Goal: Answer question/provide support

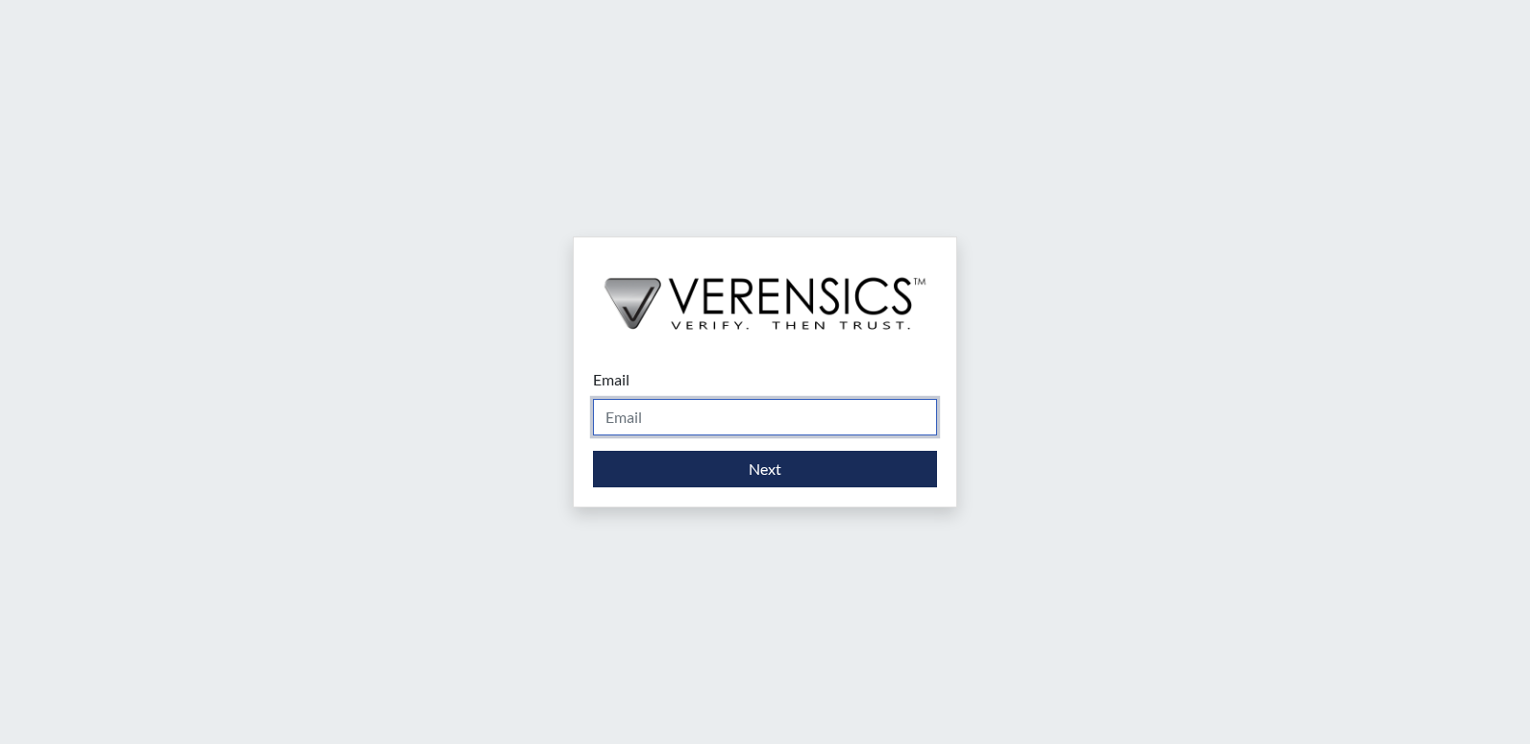
click at [773, 412] on input "Email" at bounding box center [765, 417] width 344 height 37
type input "[PERSON_NAME][EMAIL_ADDRESS][PERSON_NAME][DOMAIN_NAME]"
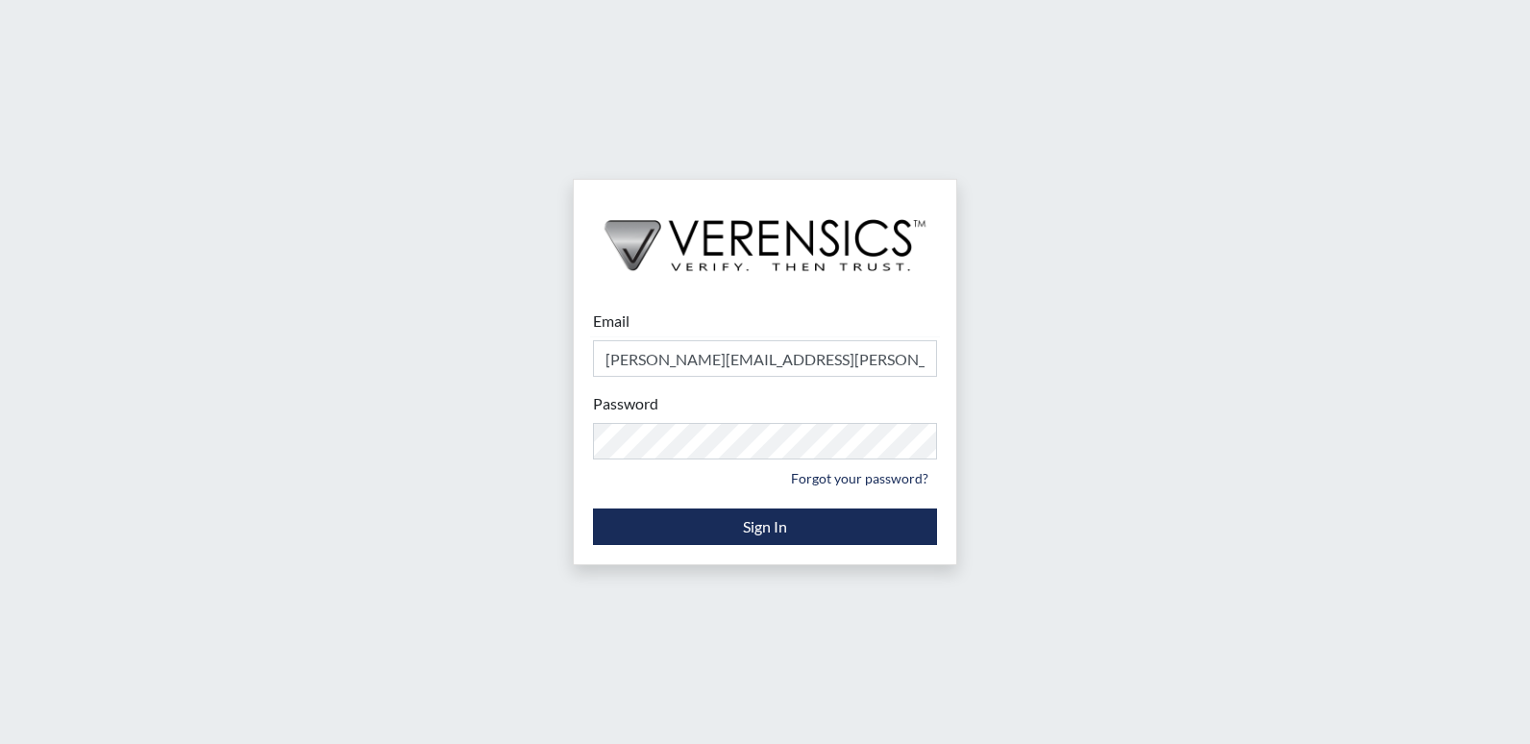
click at [749, 502] on form "Email [PERSON_NAME][EMAIL_ADDRESS][PERSON_NAME][DOMAIN_NAME] Please provide you…" at bounding box center [765, 426] width 344 height 235
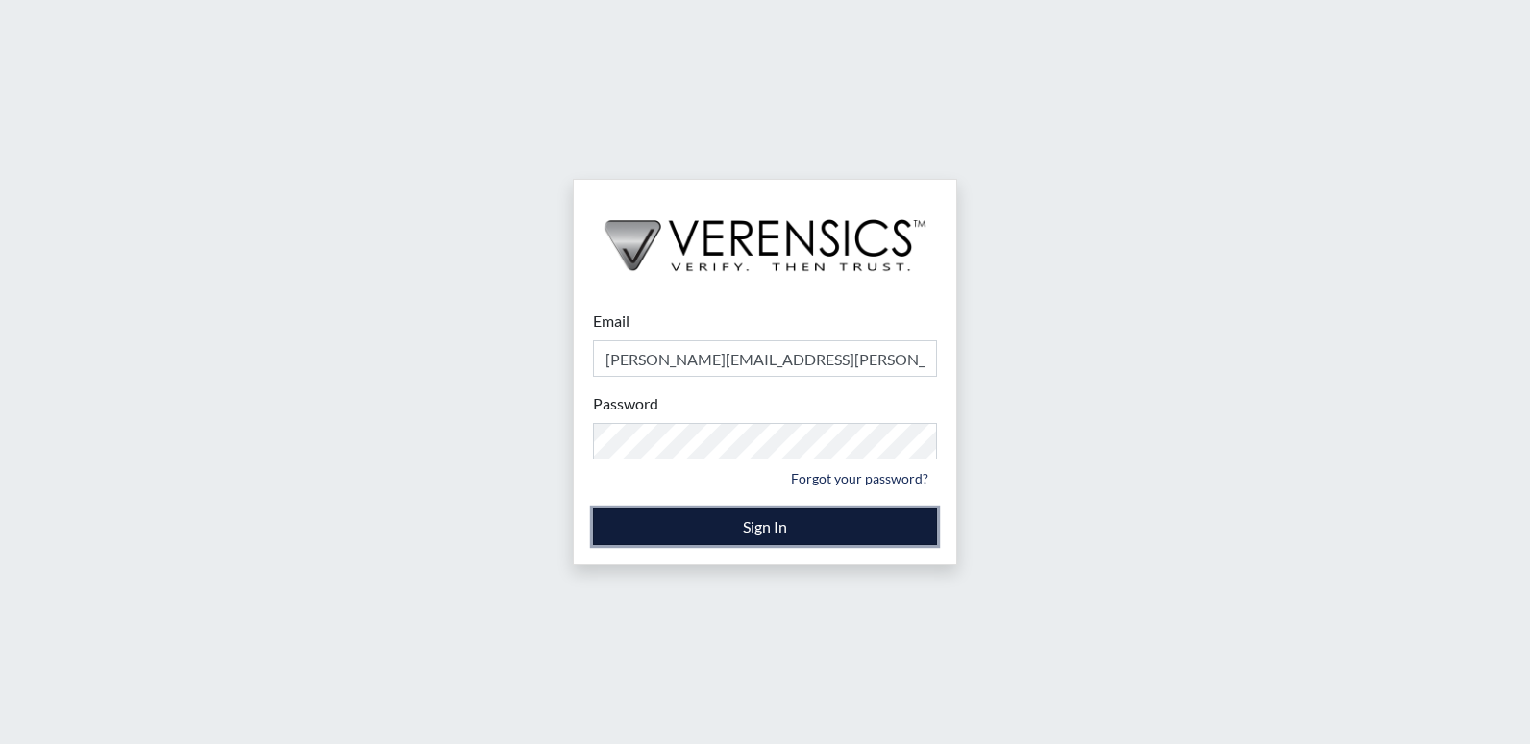
click at [756, 533] on button "Sign In" at bounding box center [765, 526] width 344 height 37
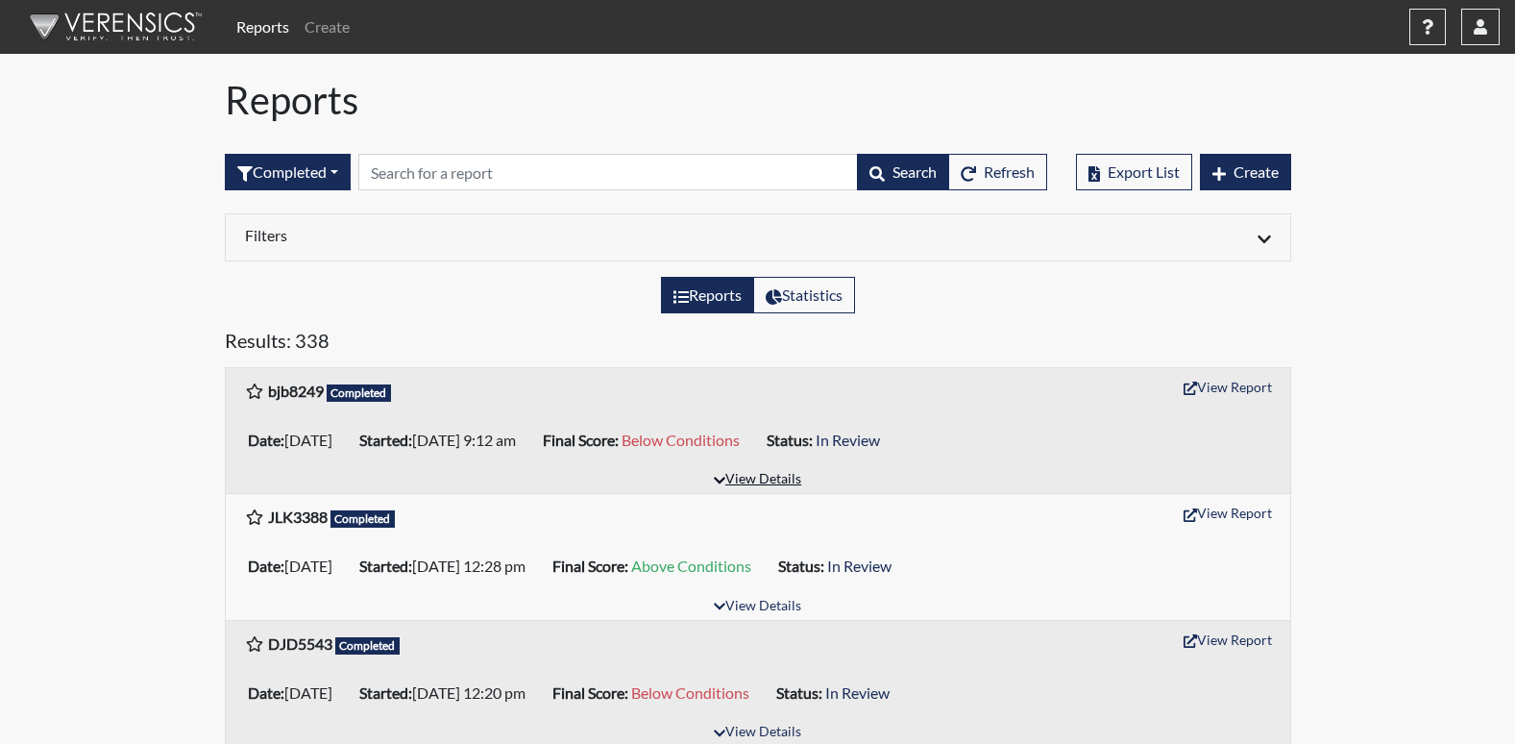
click at [778, 474] on button "View Details" at bounding box center [757, 480] width 105 height 26
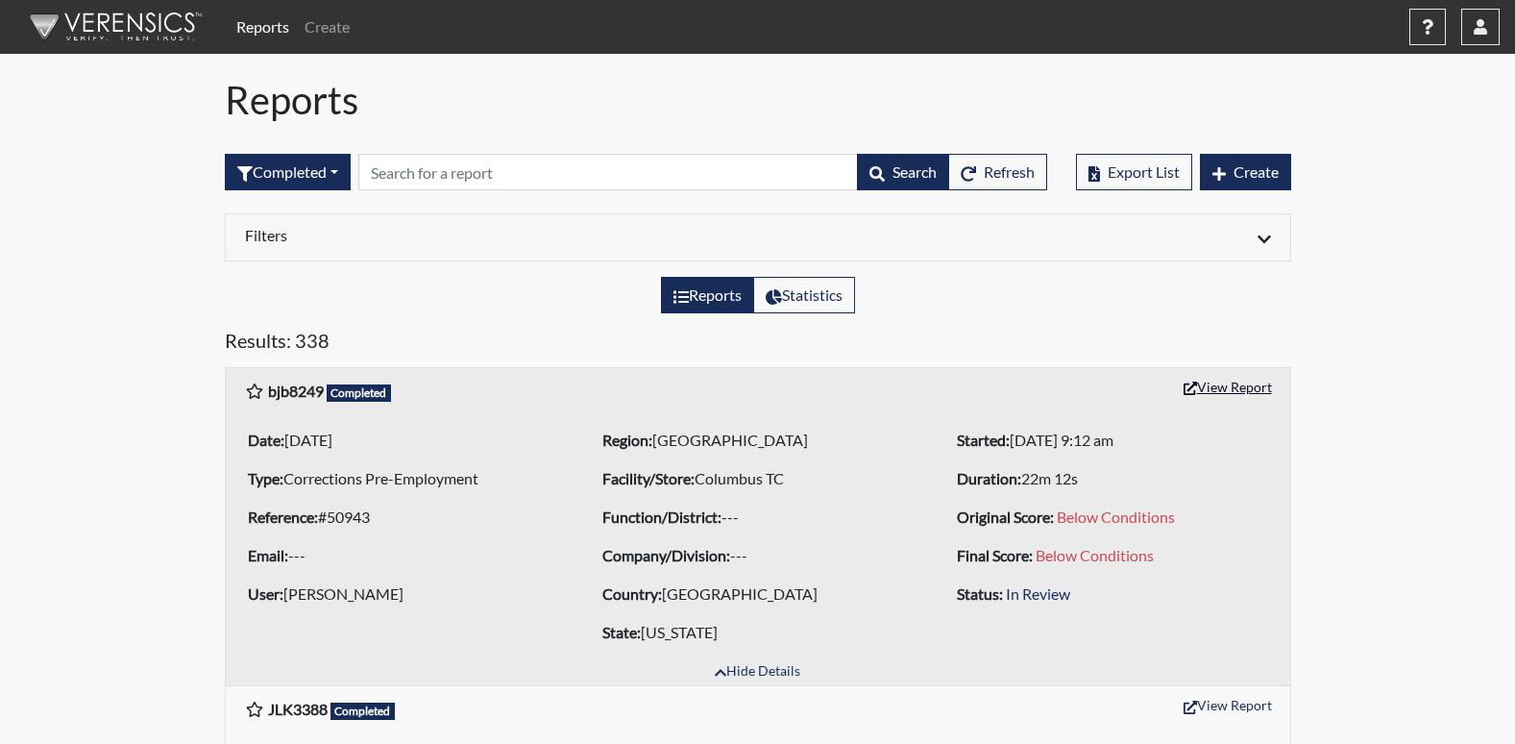
click at [1241, 381] on button "View Report" at bounding box center [1228, 387] width 106 height 30
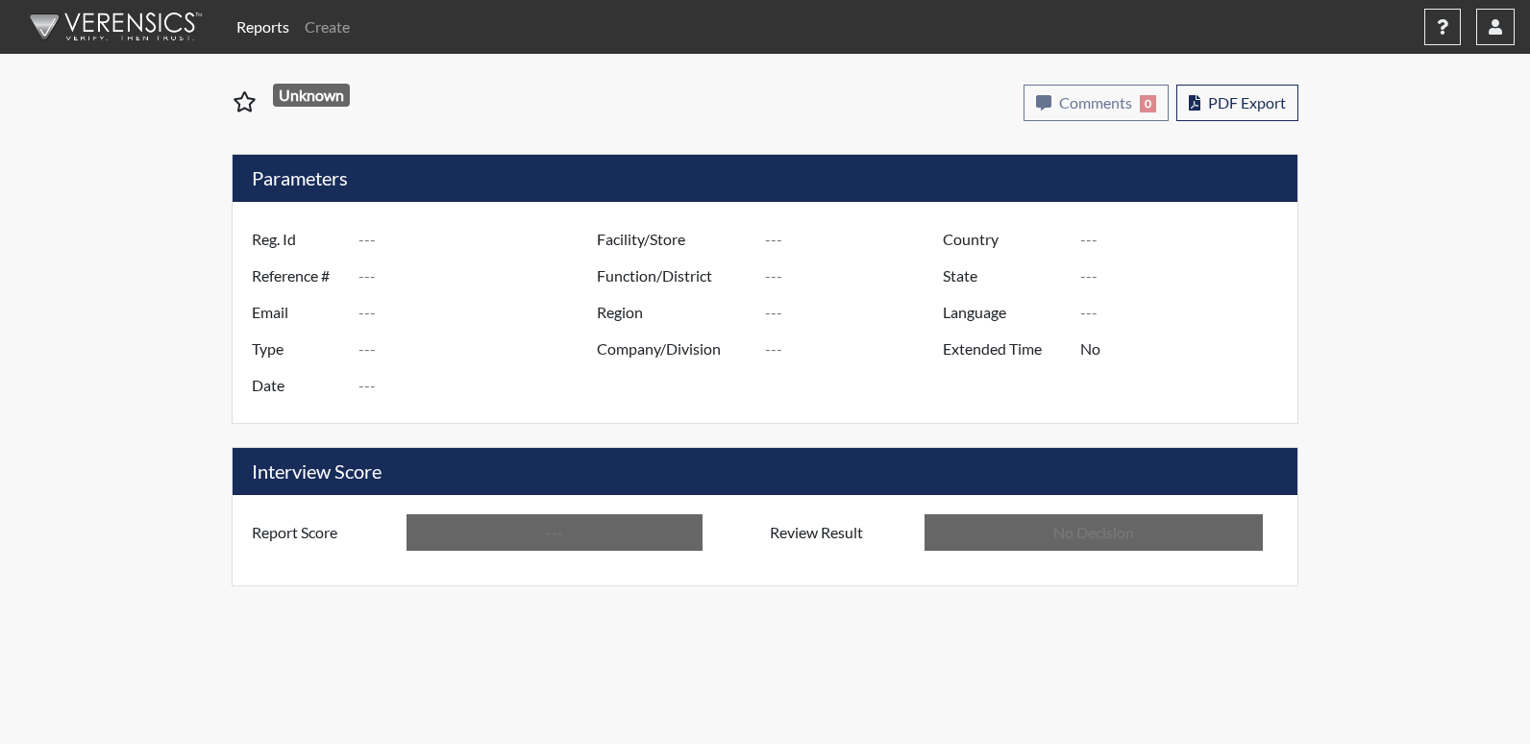
type input "bjb8249"
type input "50943"
type input "---"
type input "Corrections Pre-Employment"
type input "[DATE]"
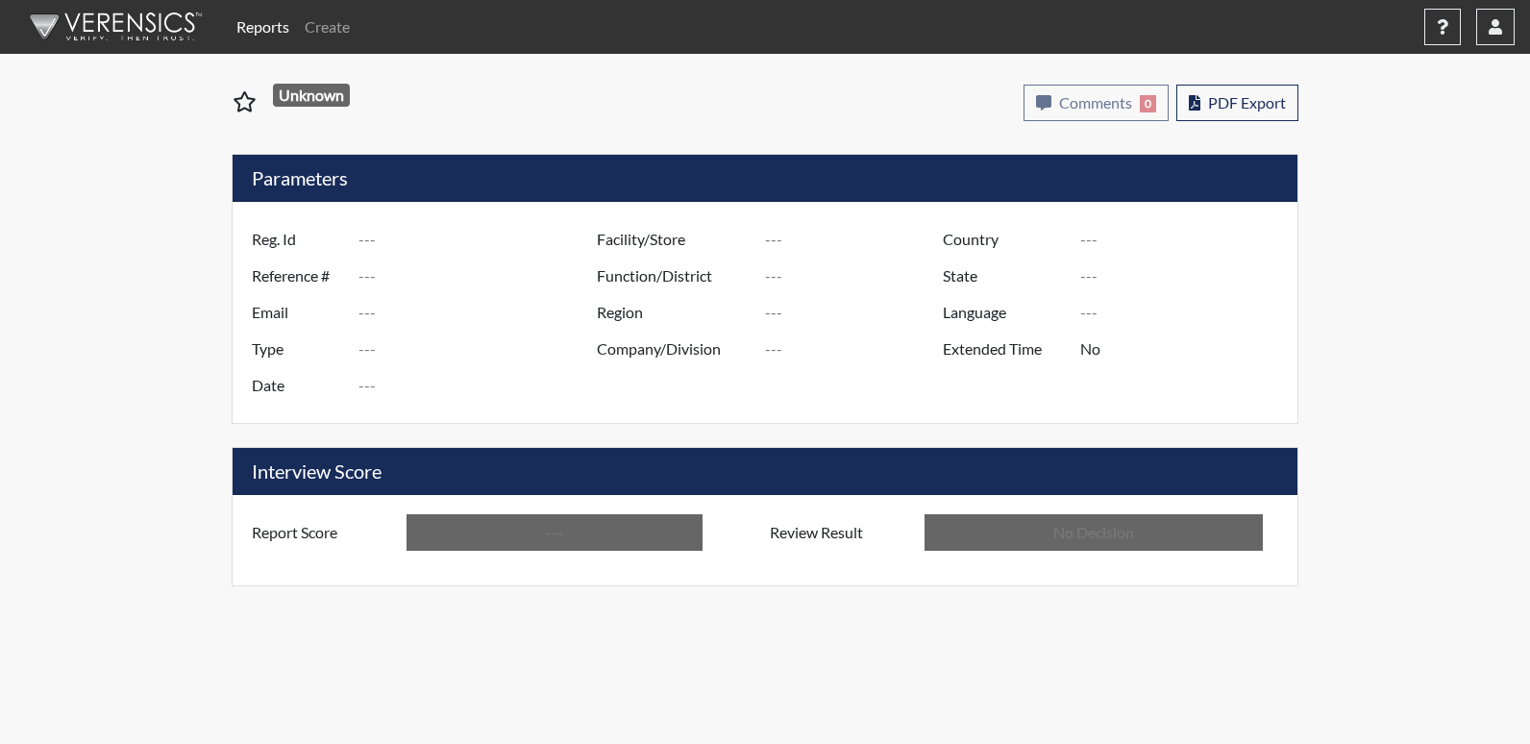
type input "Columbus TC"
type input "[GEOGRAPHIC_DATA]"
type input "[US_STATE]"
type input "English"
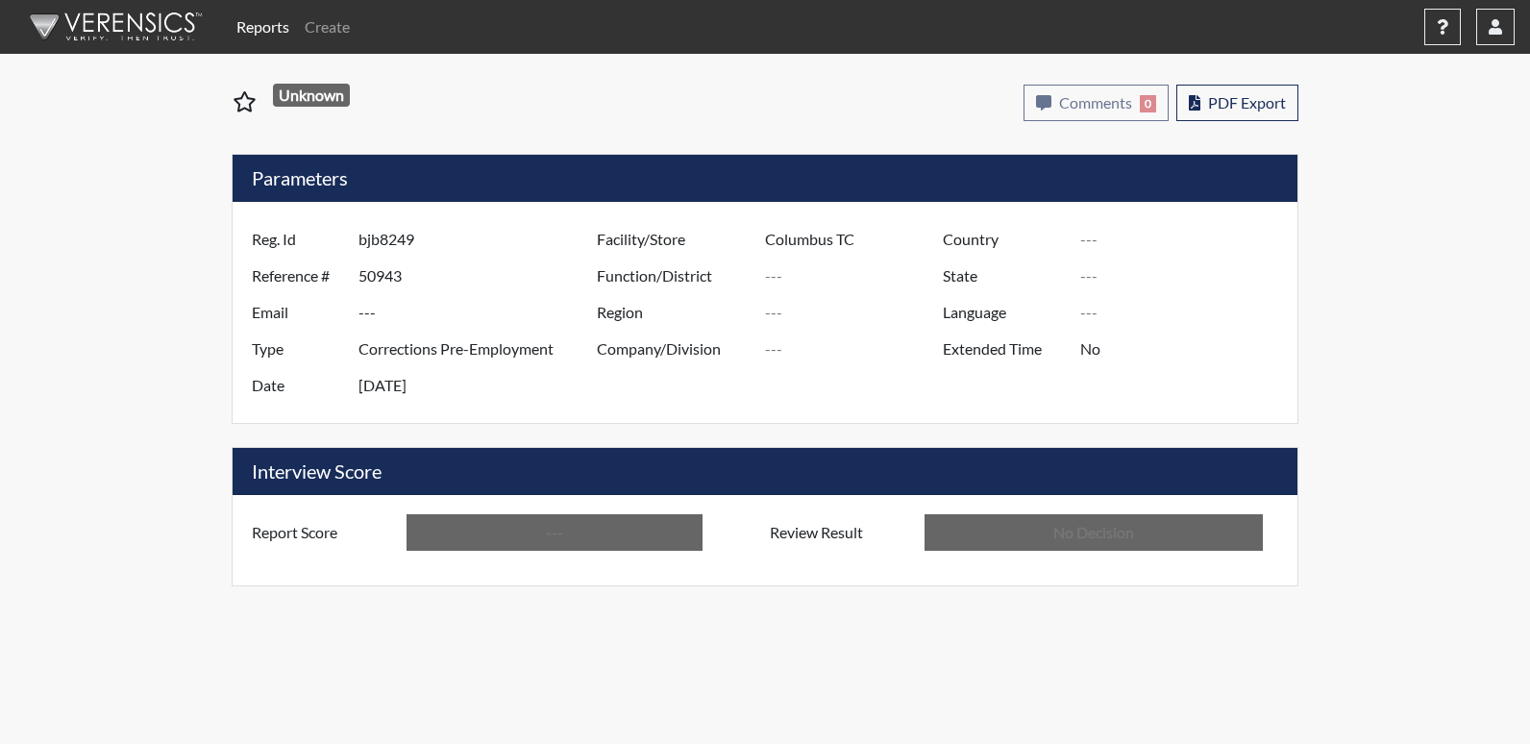
type input "Below Conditions"
type input "In Review"
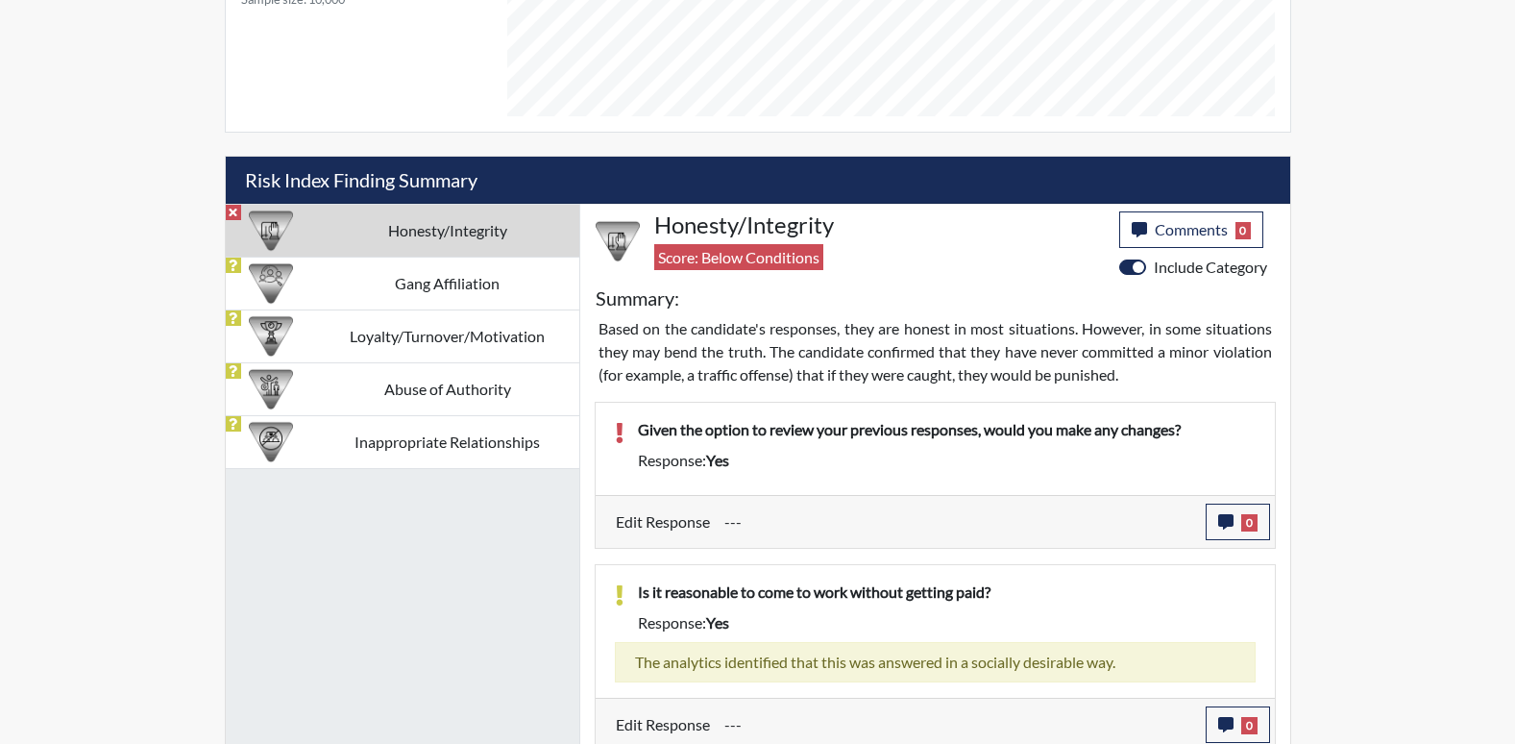
scroll to position [1016, 0]
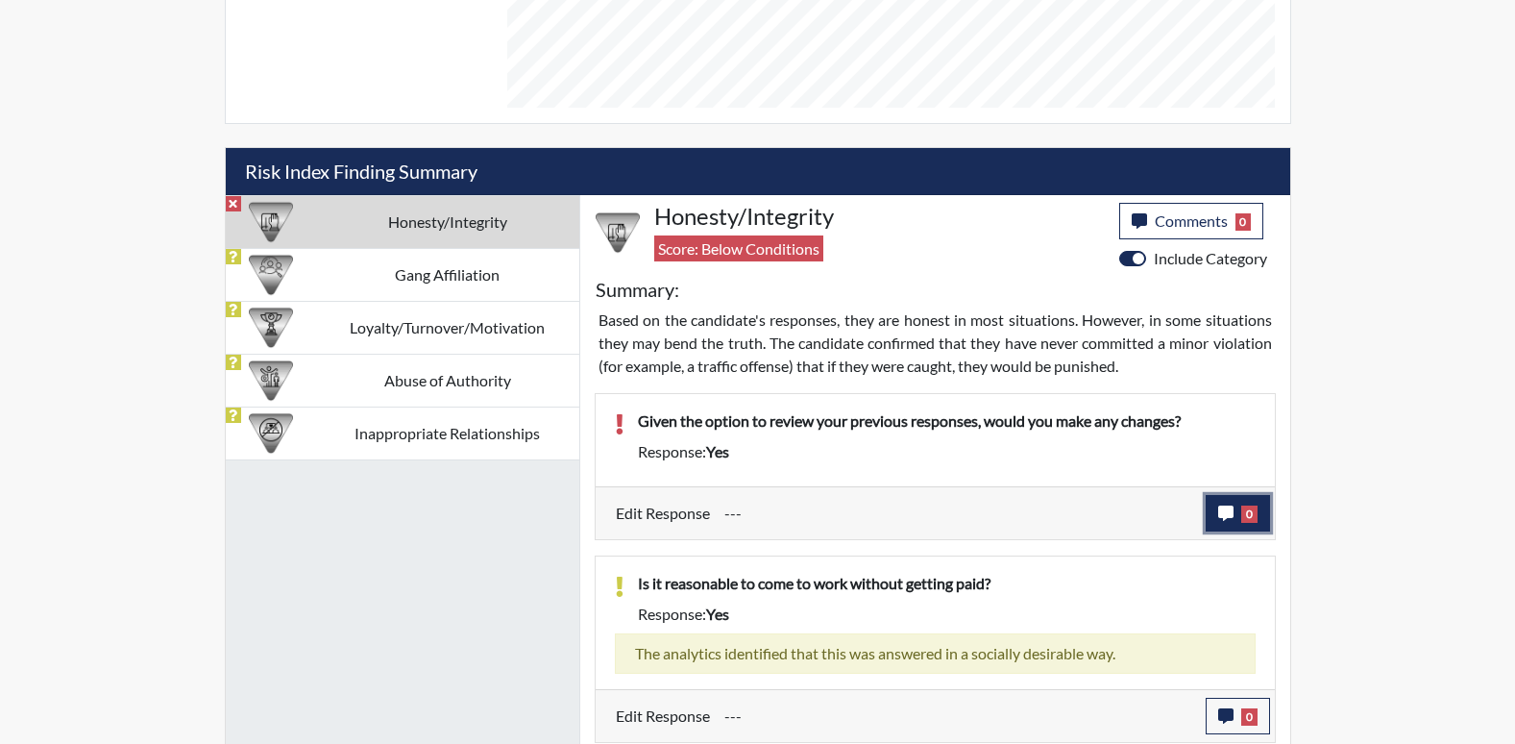
click at [1245, 523] on button "0" at bounding box center [1238, 513] width 64 height 37
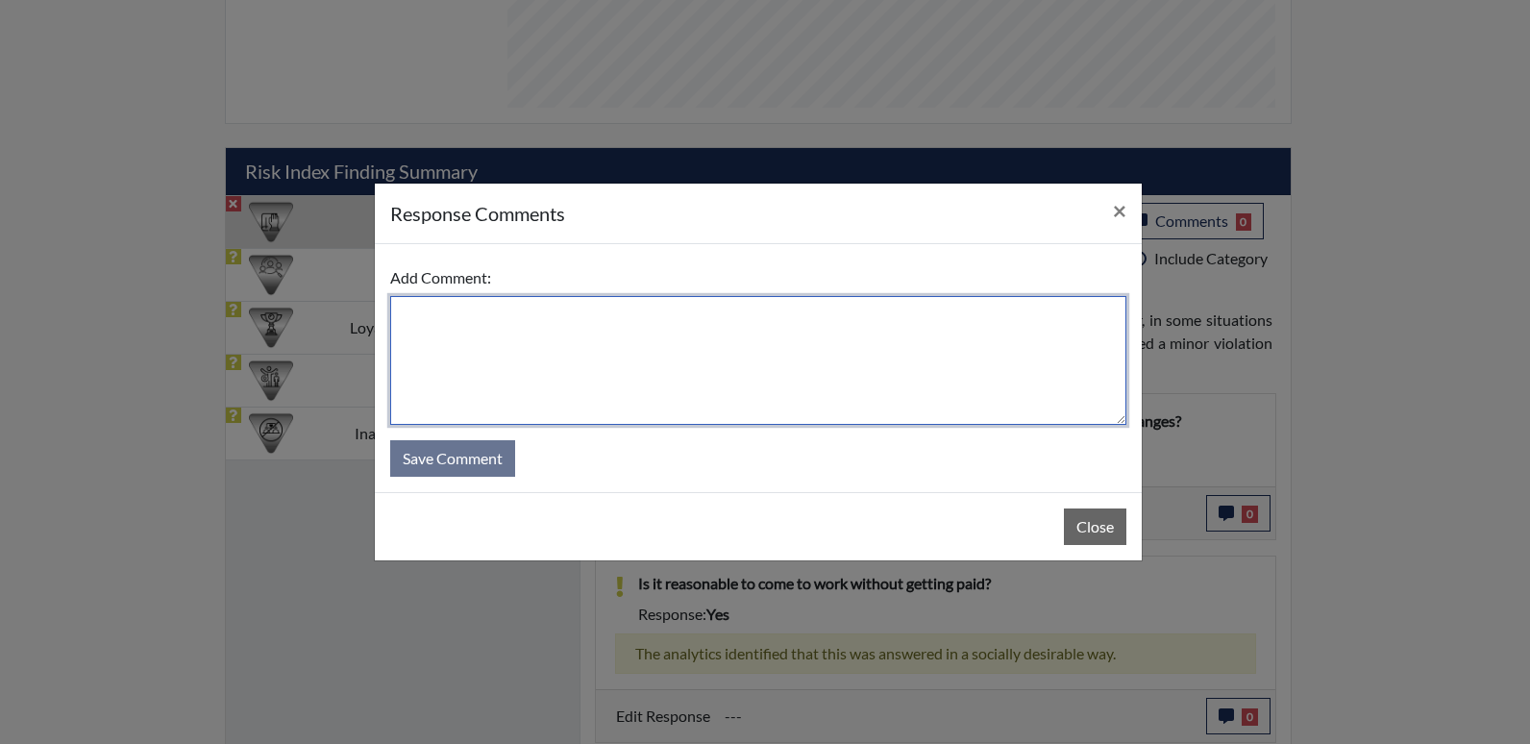
click at [940, 388] on textarea at bounding box center [758, 360] width 736 height 129
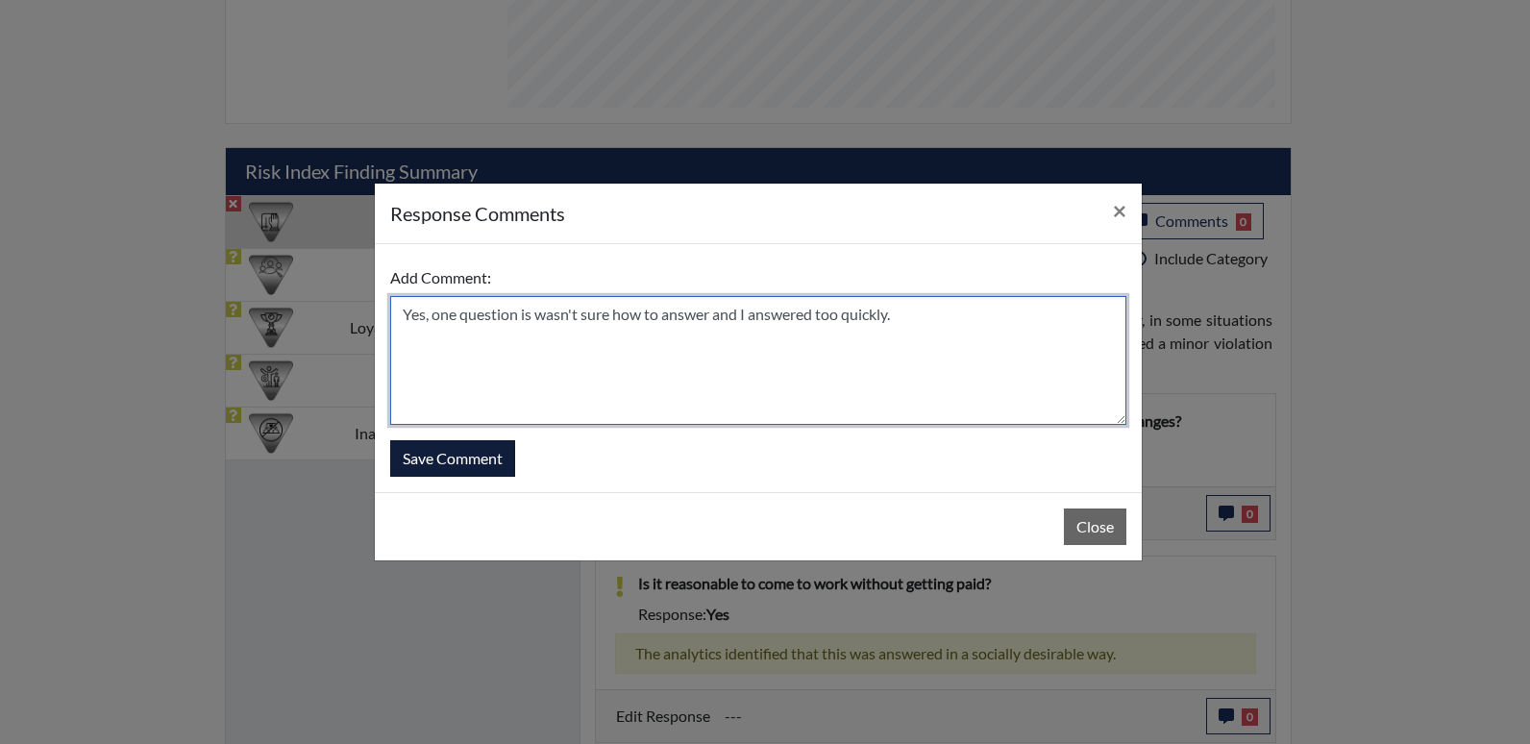
type textarea "Yes, one question is wasn't sure how to answer and I answered too quickly."
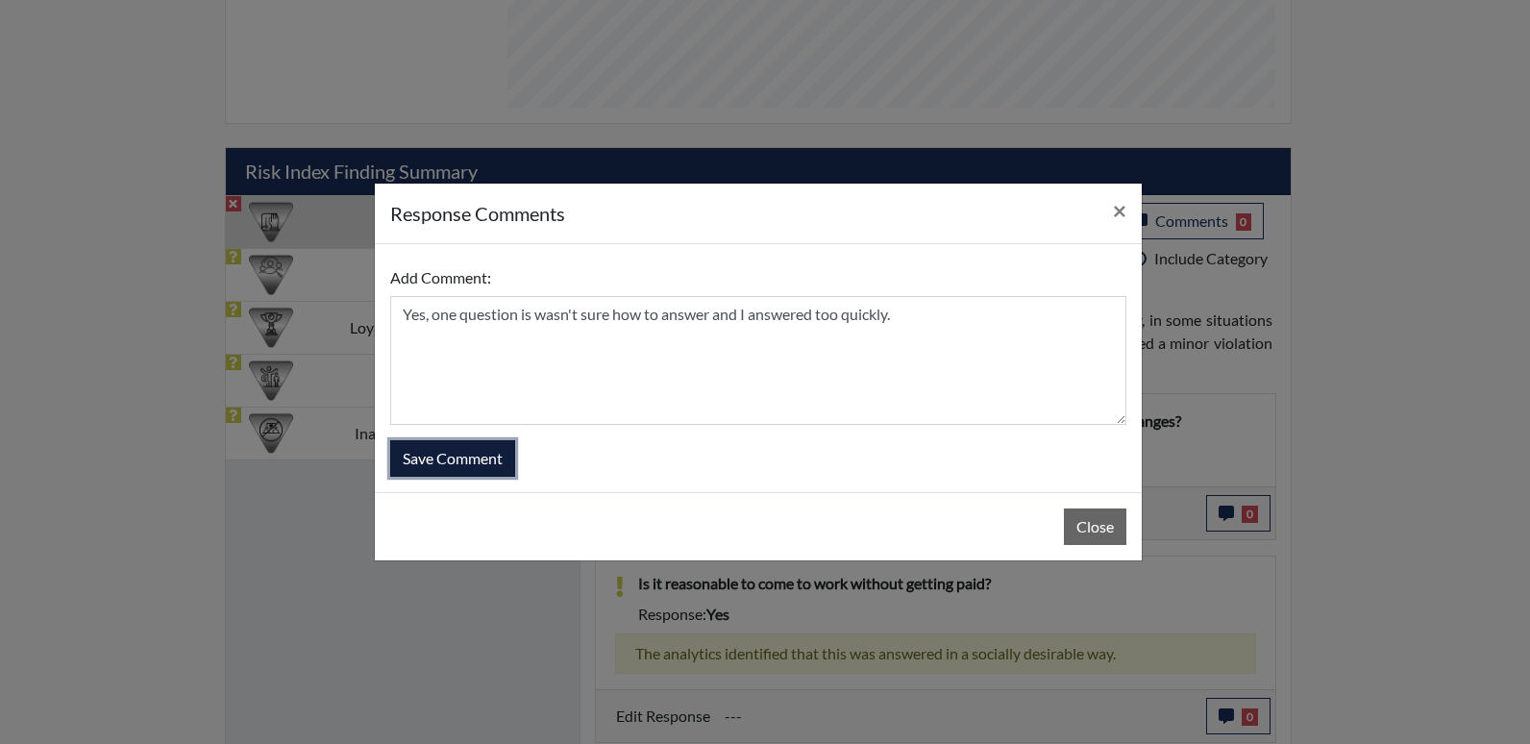
click at [455, 447] on button "Save Comment" at bounding box center [452, 458] width 125 height 37
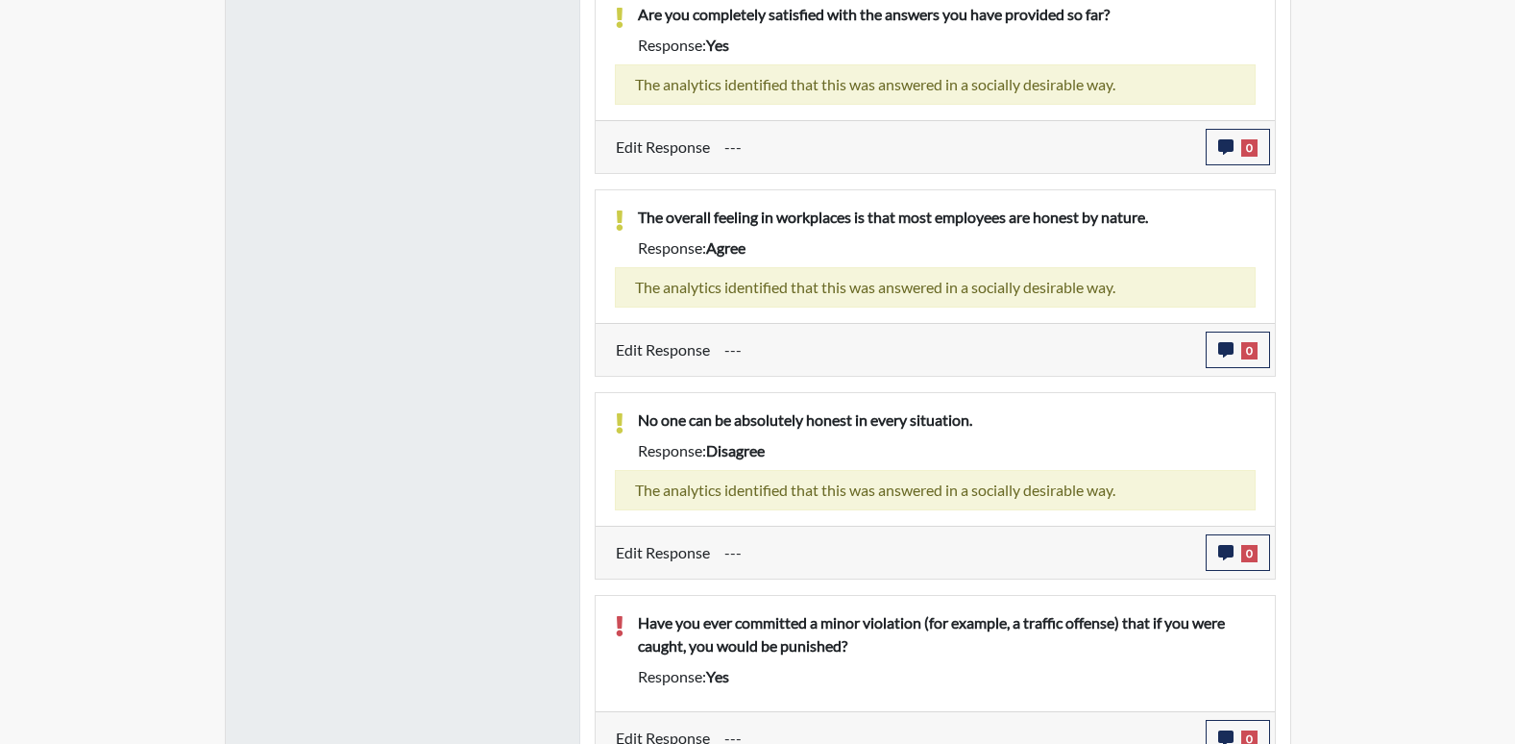
scroll to position [2418, 0]
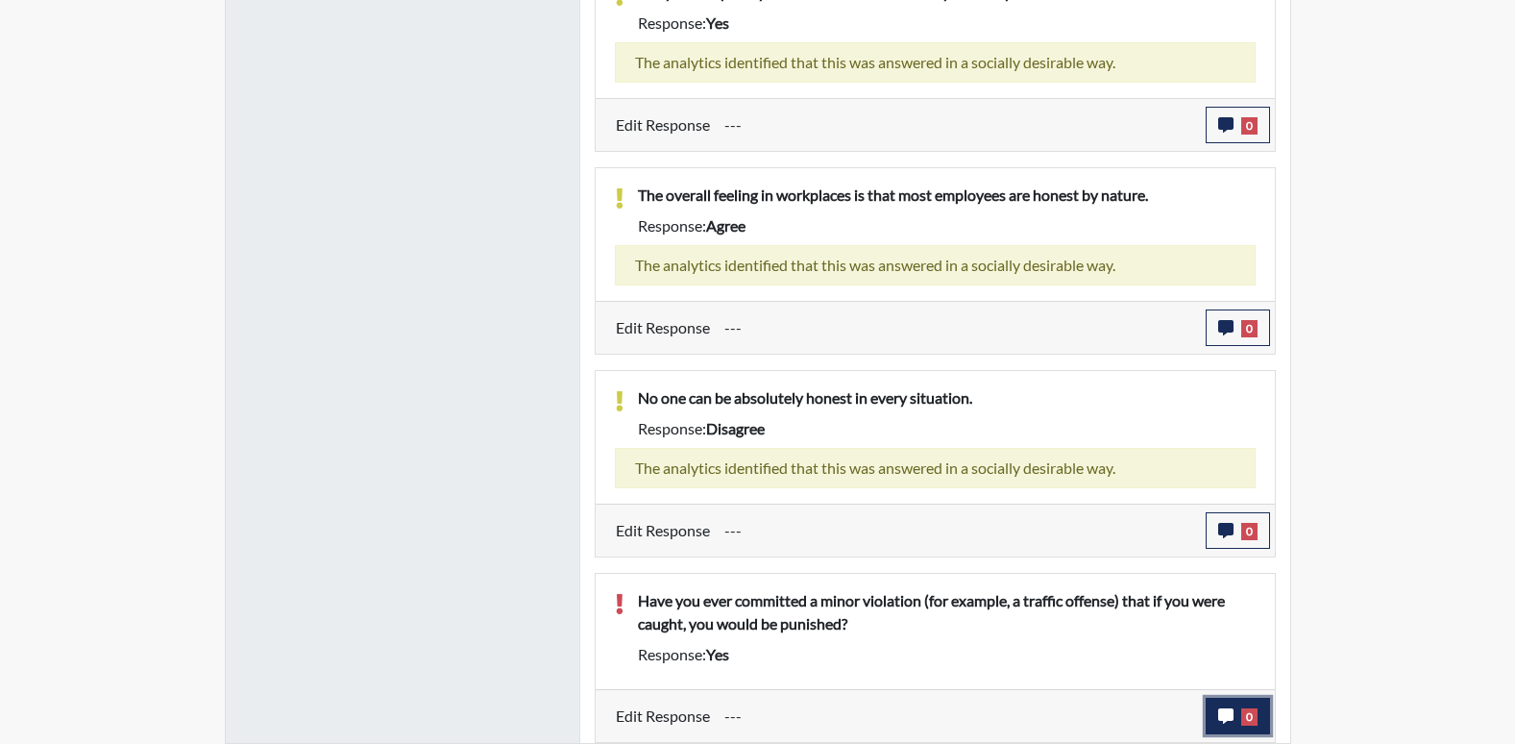
click at [1210, 723] on button "0" at bounding box center [1238, 716] width 64 height 37
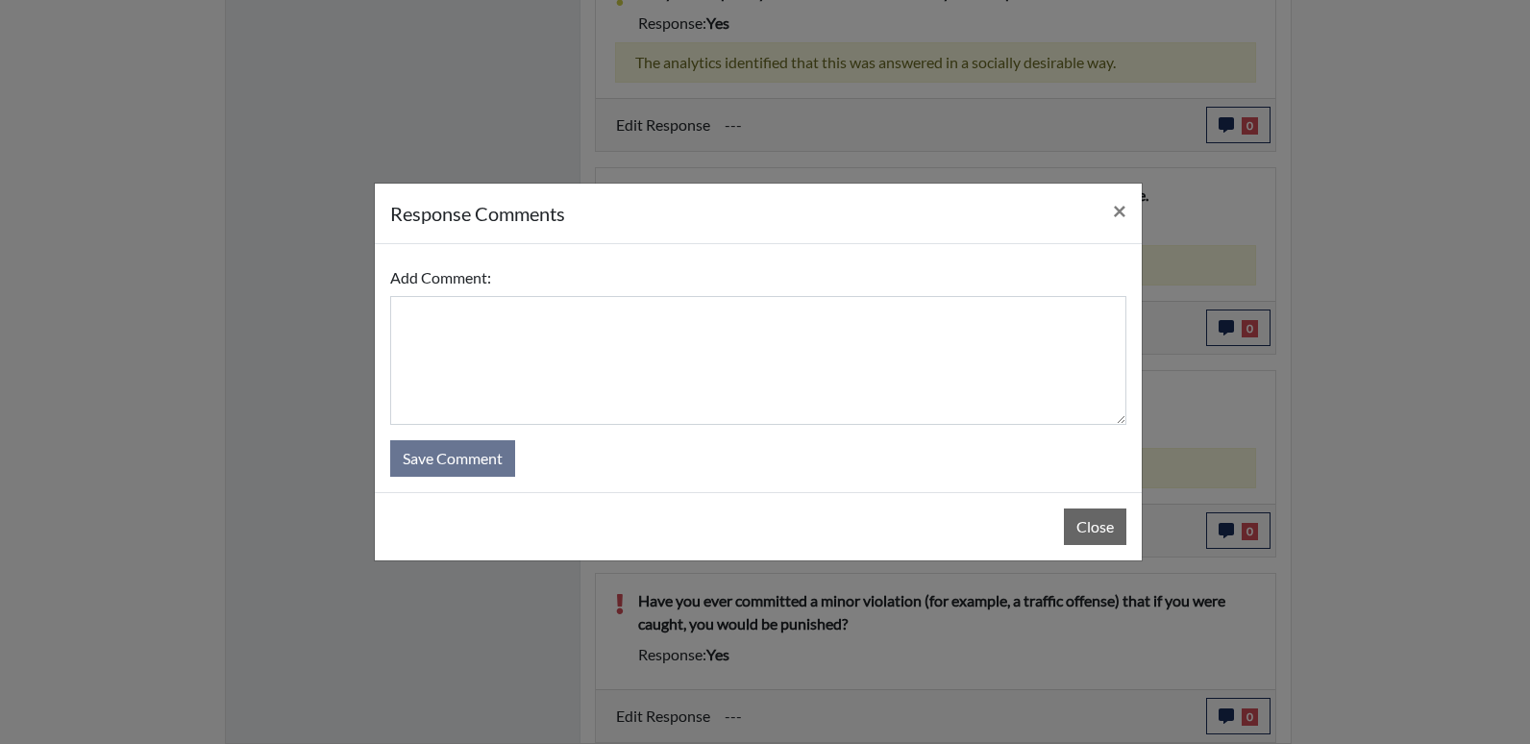
click at [586, 294] on div "Add Comment:" at bounding box center [758, 341] width 736 height 165
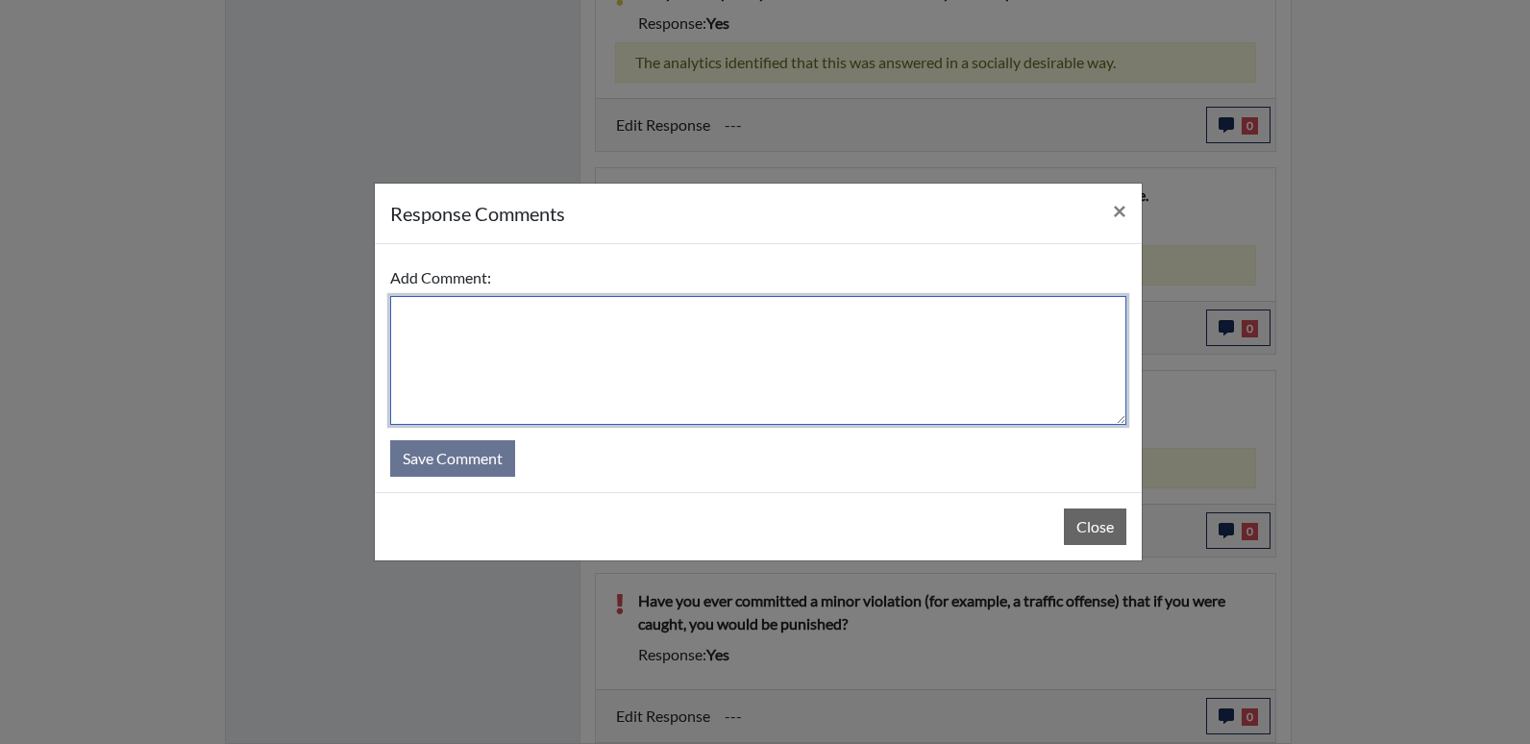
click at [608, 321] on textarea at bounding box center [758, 360] width 736 height 129
type textarea "Yes, besides speeding."
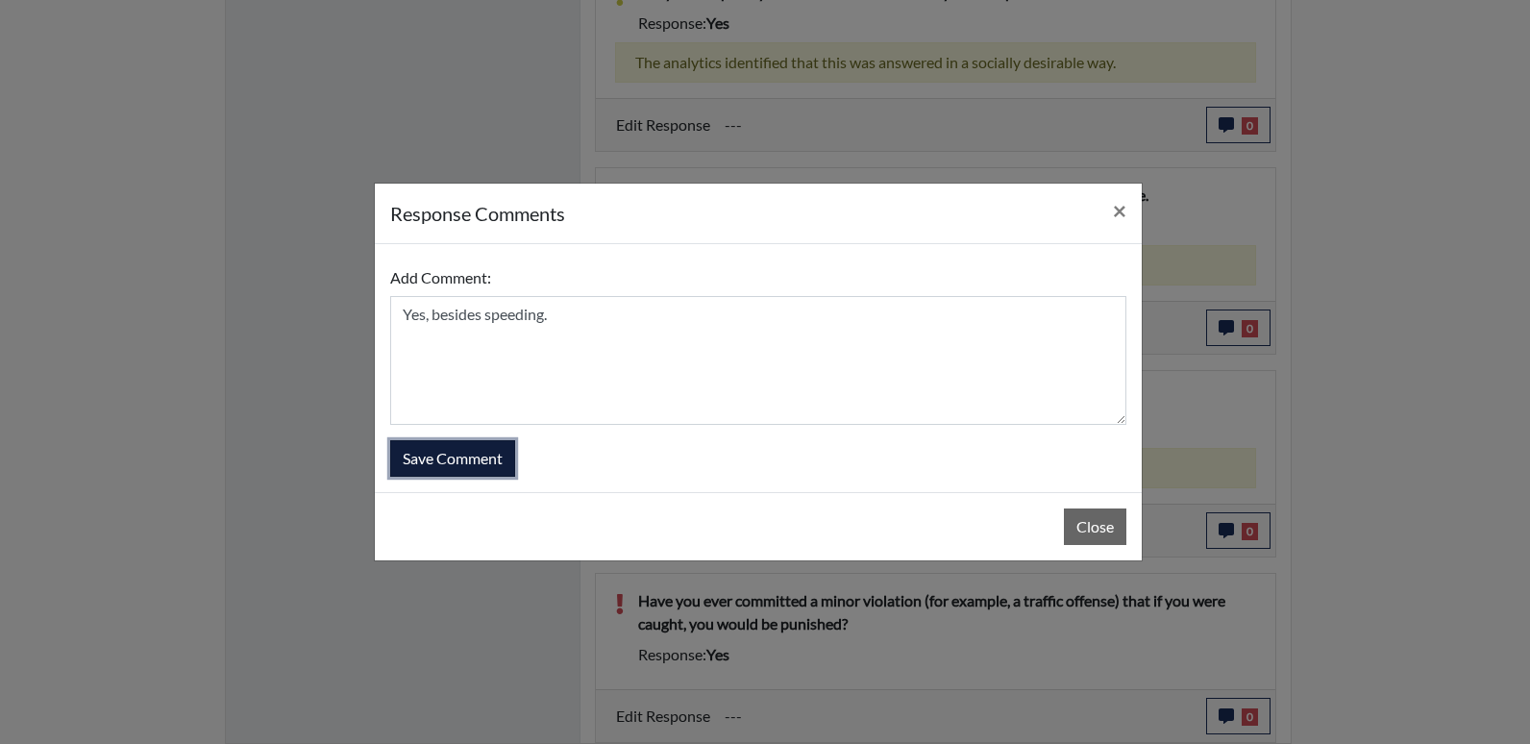
click at [458, 476] on button "Save Comment" at bounding box center [452, 458] width 125 height 37
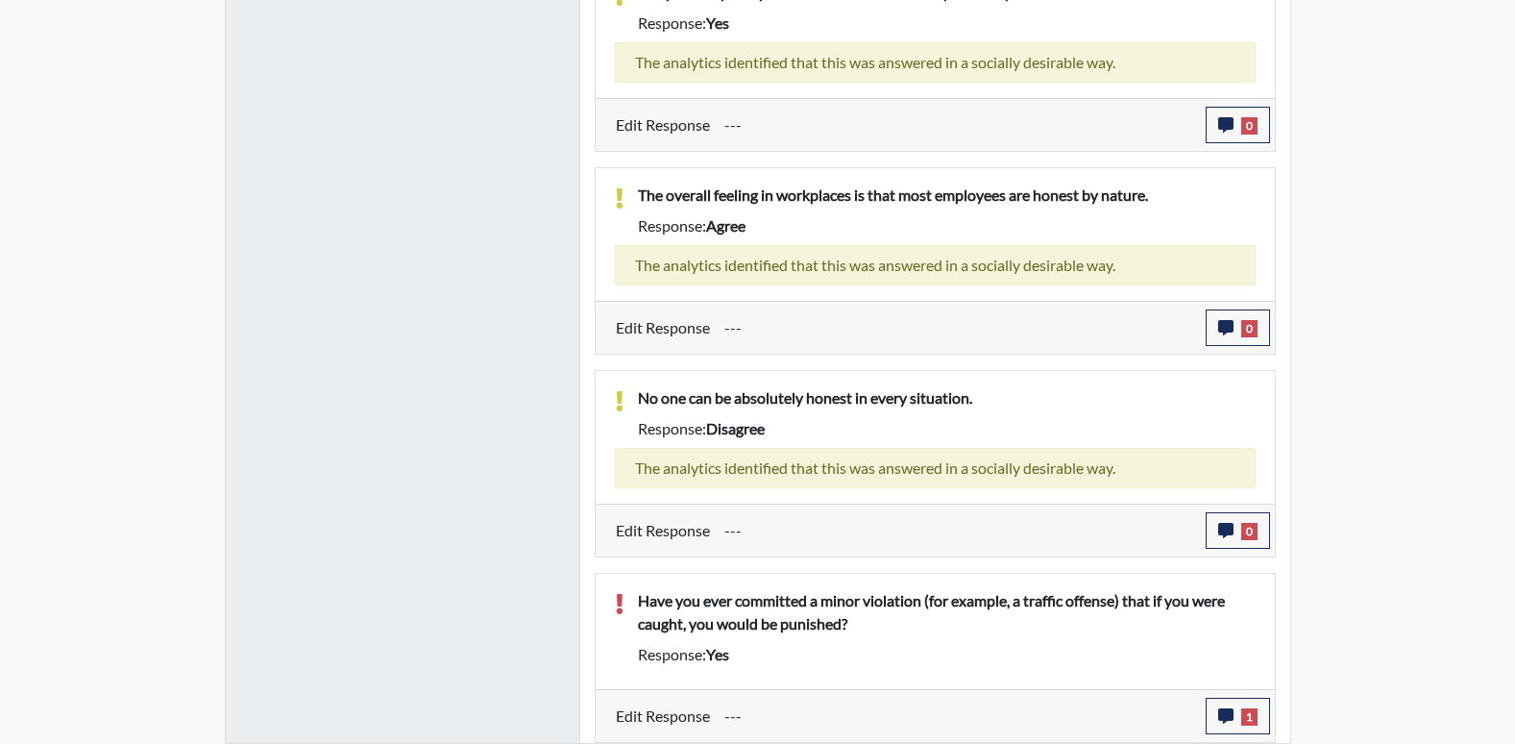
scroll to position [319, 799]
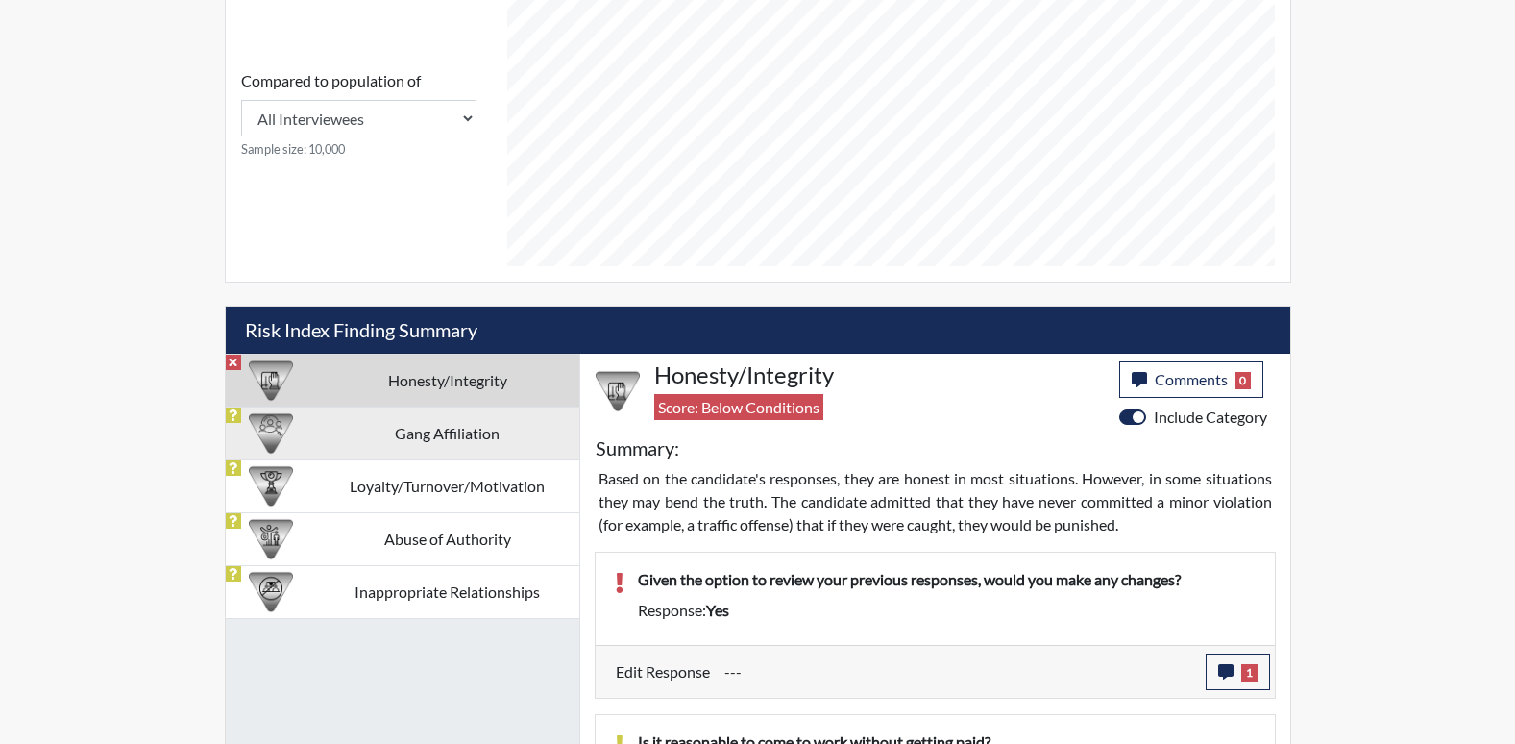
click at [461, 430] on td "Gang Affiliation" at bounding box center [447, 432] width 263 height 53
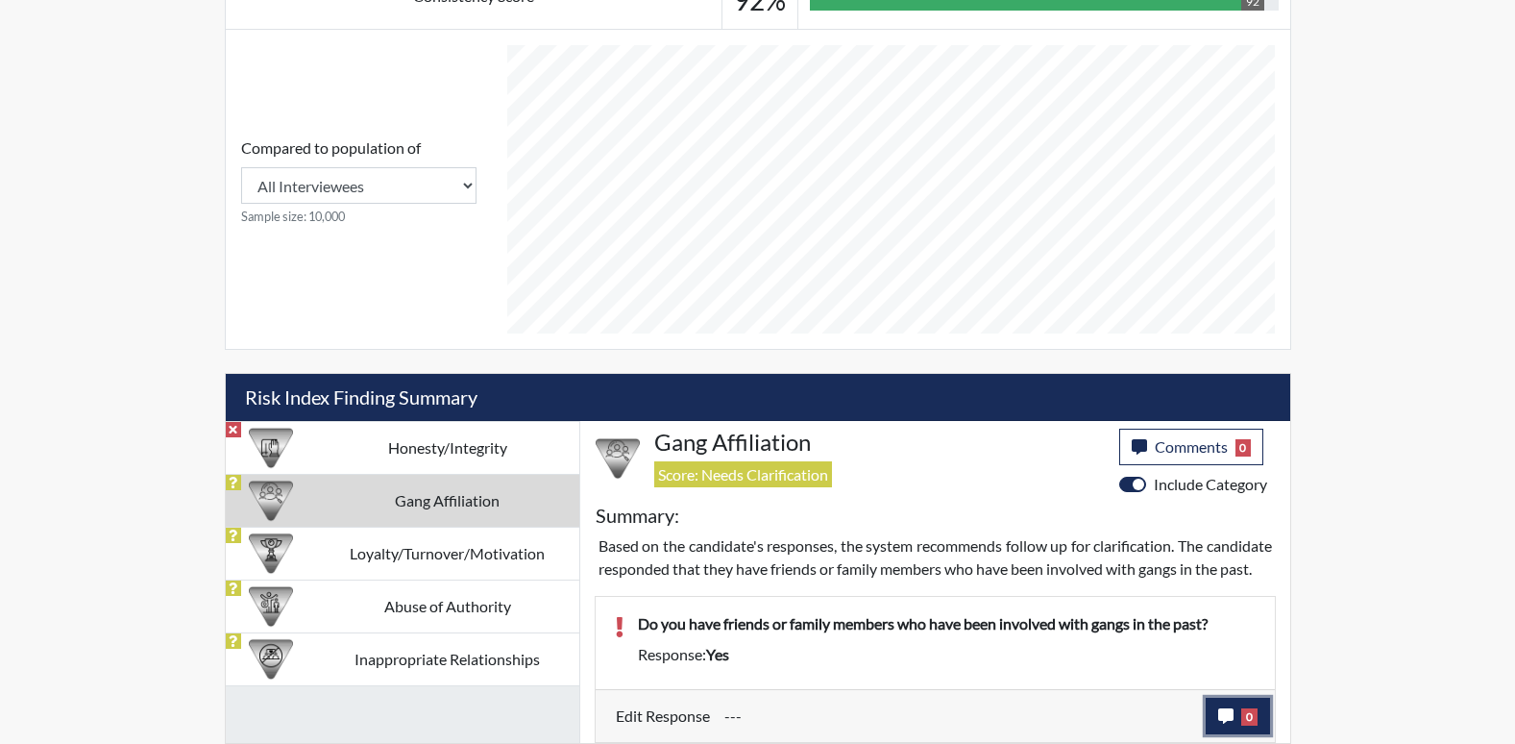
click at [1240, 713] on button "0" at bounding box center [1238, 716] width 64 height 37
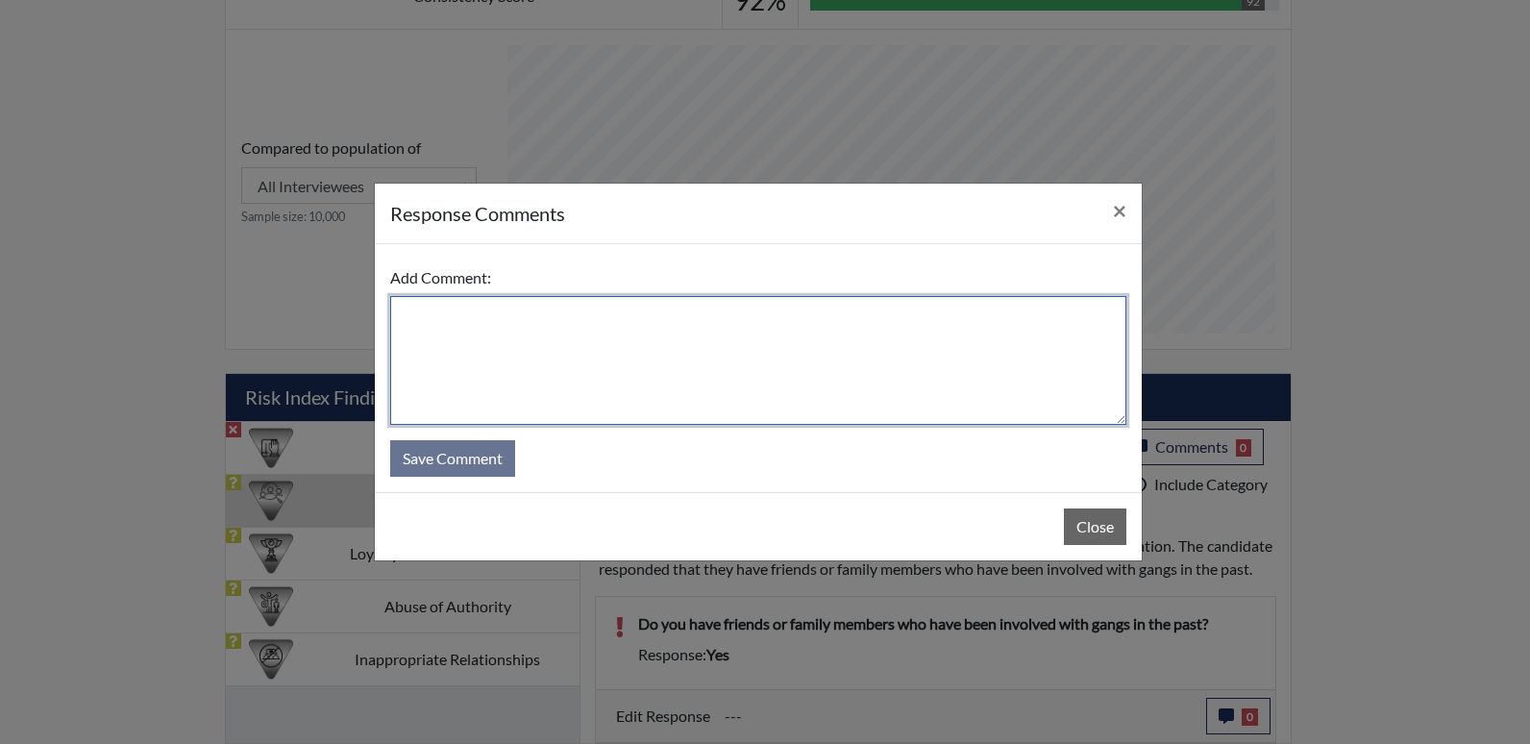
click at [755, 368] on textarea at bounding box center [758, 360] width 736 height 129
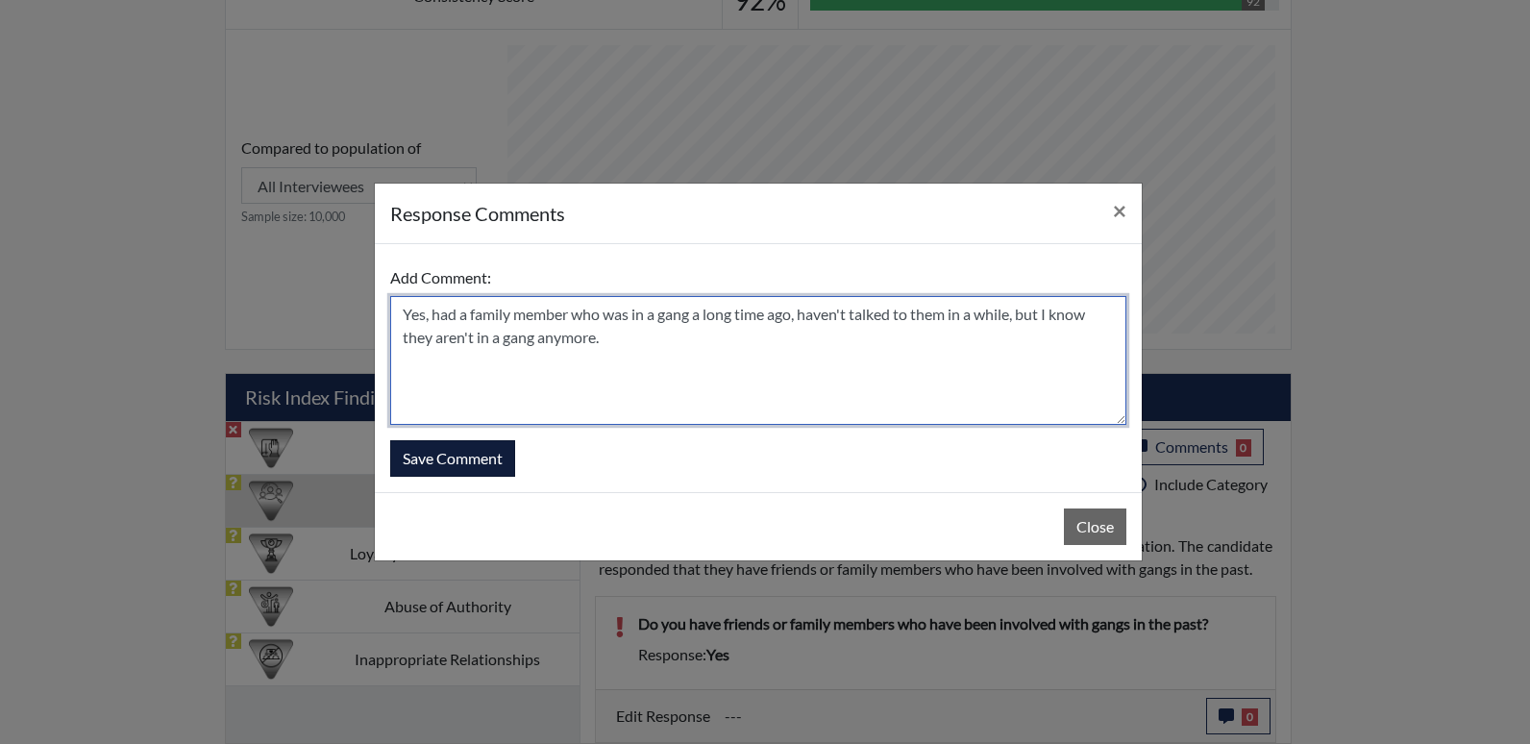
type textarea "Yes, had a family member who was in a gang a long time ago, haven't talked to t…"
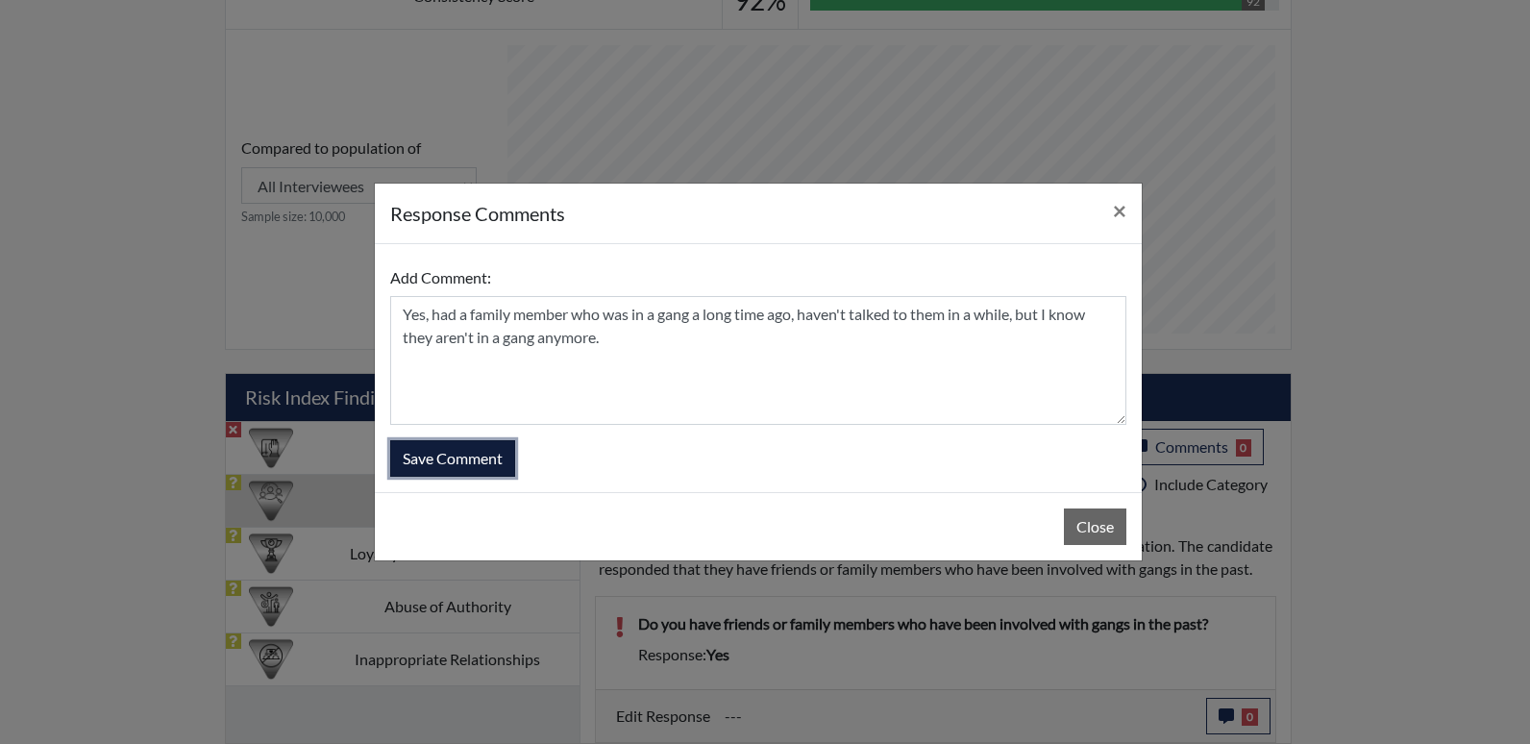
click at [451, 460] on button "Save Comment" at bounding box center [452, 458] width 125 height 37
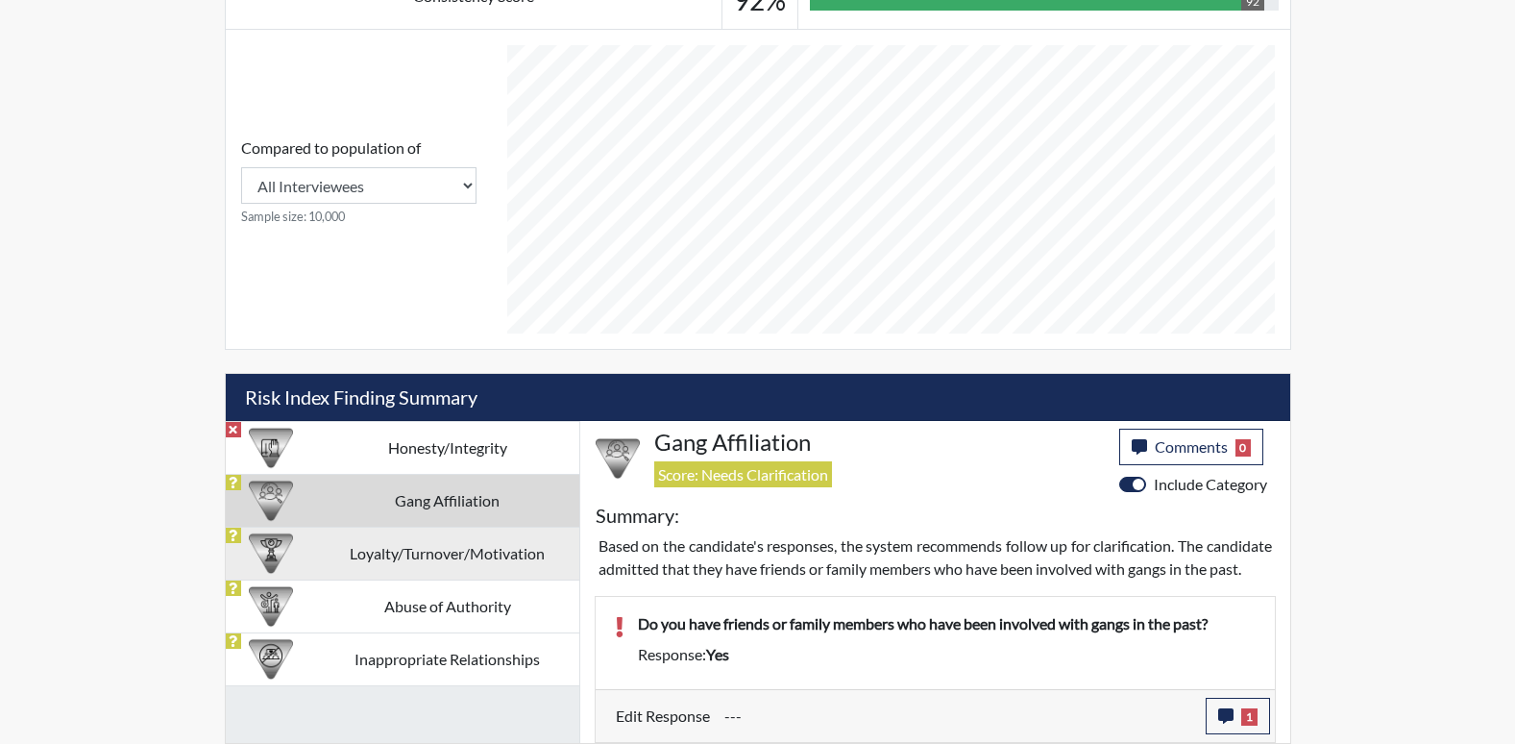
scroll to position [319, 799]
click at [405, 529] on td "Loyalty/Turnover/Motivation" at bounding box center [447, 553] width 263 height 53
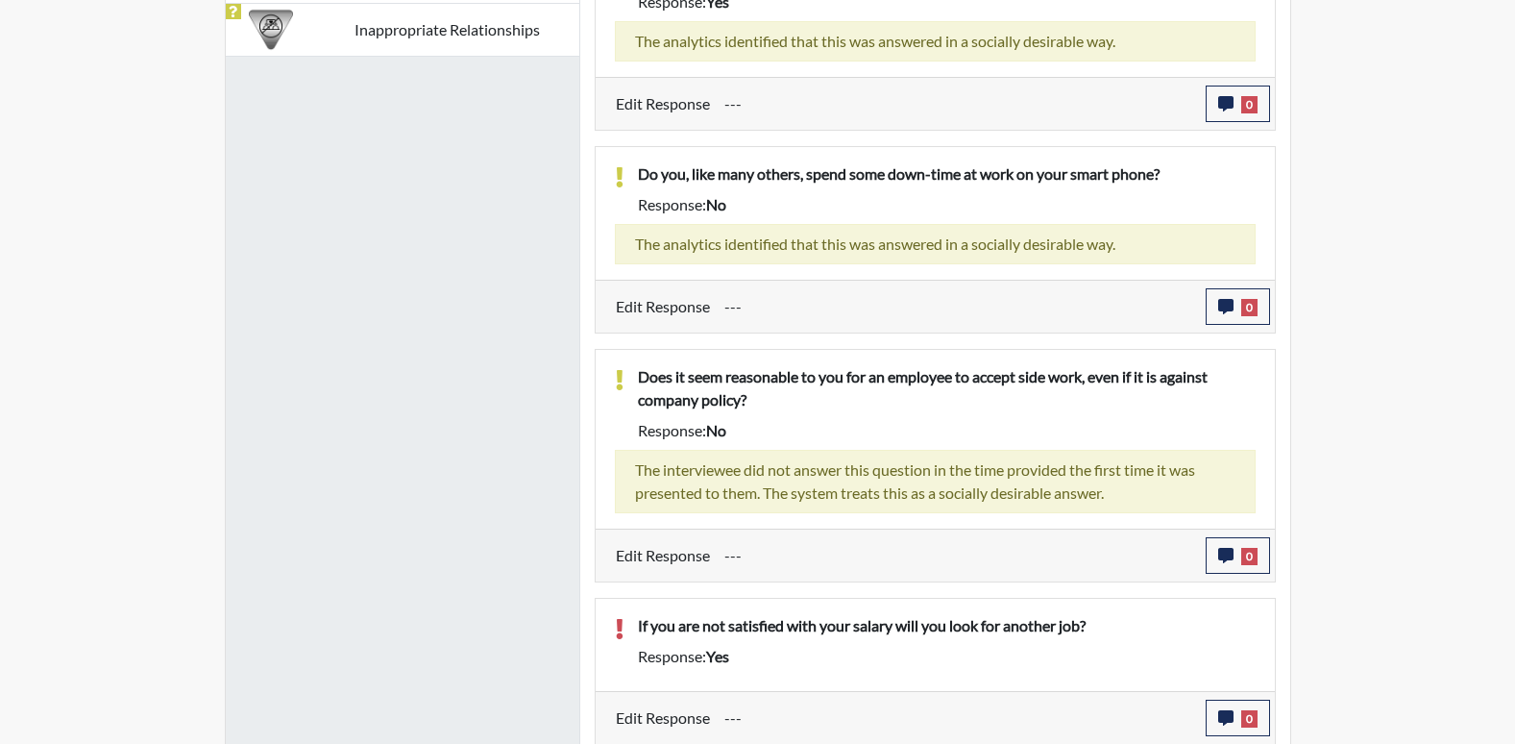
scroll to position [1421, 0]
click at [1235, 711] on button "0" at bounding box center [1238, 716] width 64 height 37
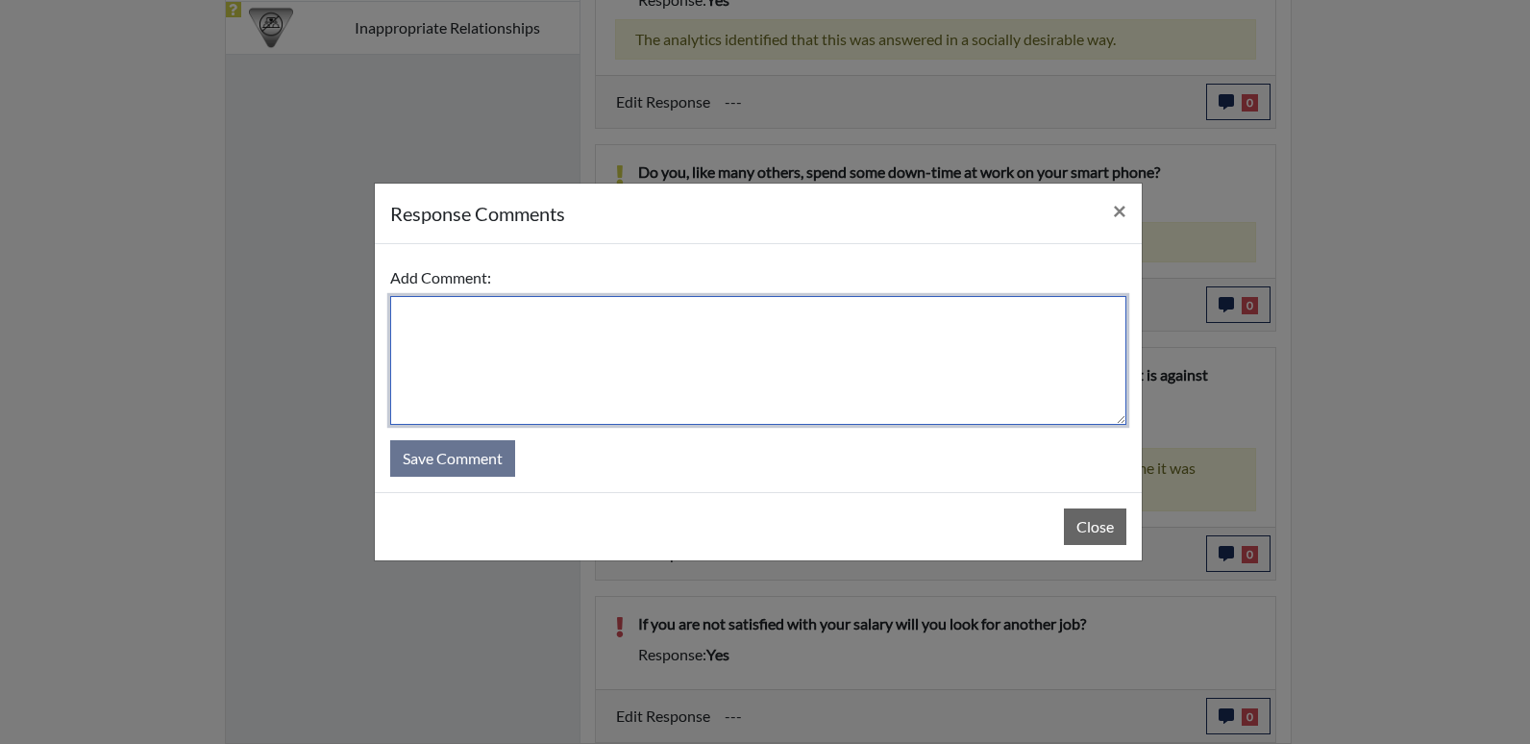
click at [696, 373] on textarea at bounding box center [758, 360] width 736 height 129
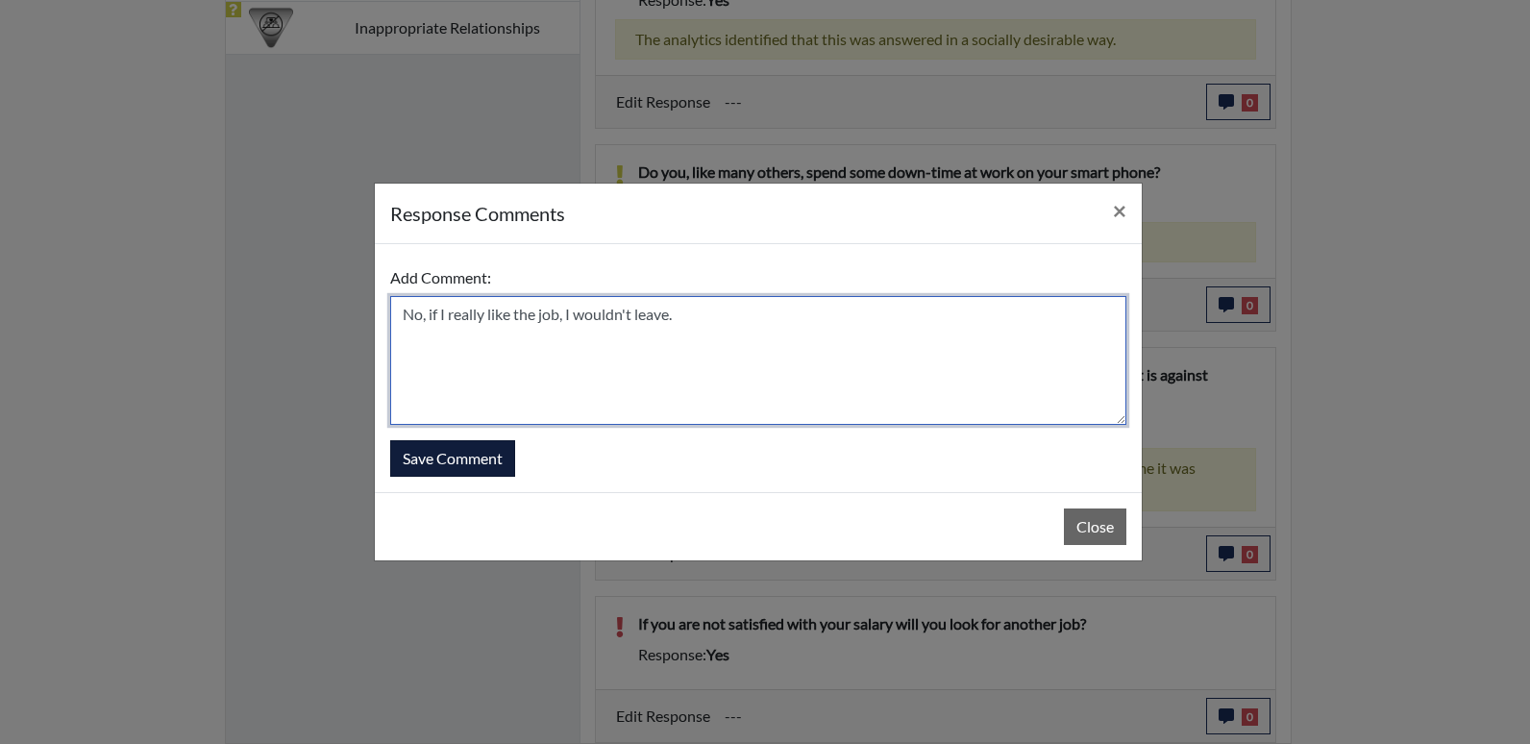
type textarea "No, if I really like the job, I wouldn't leave."
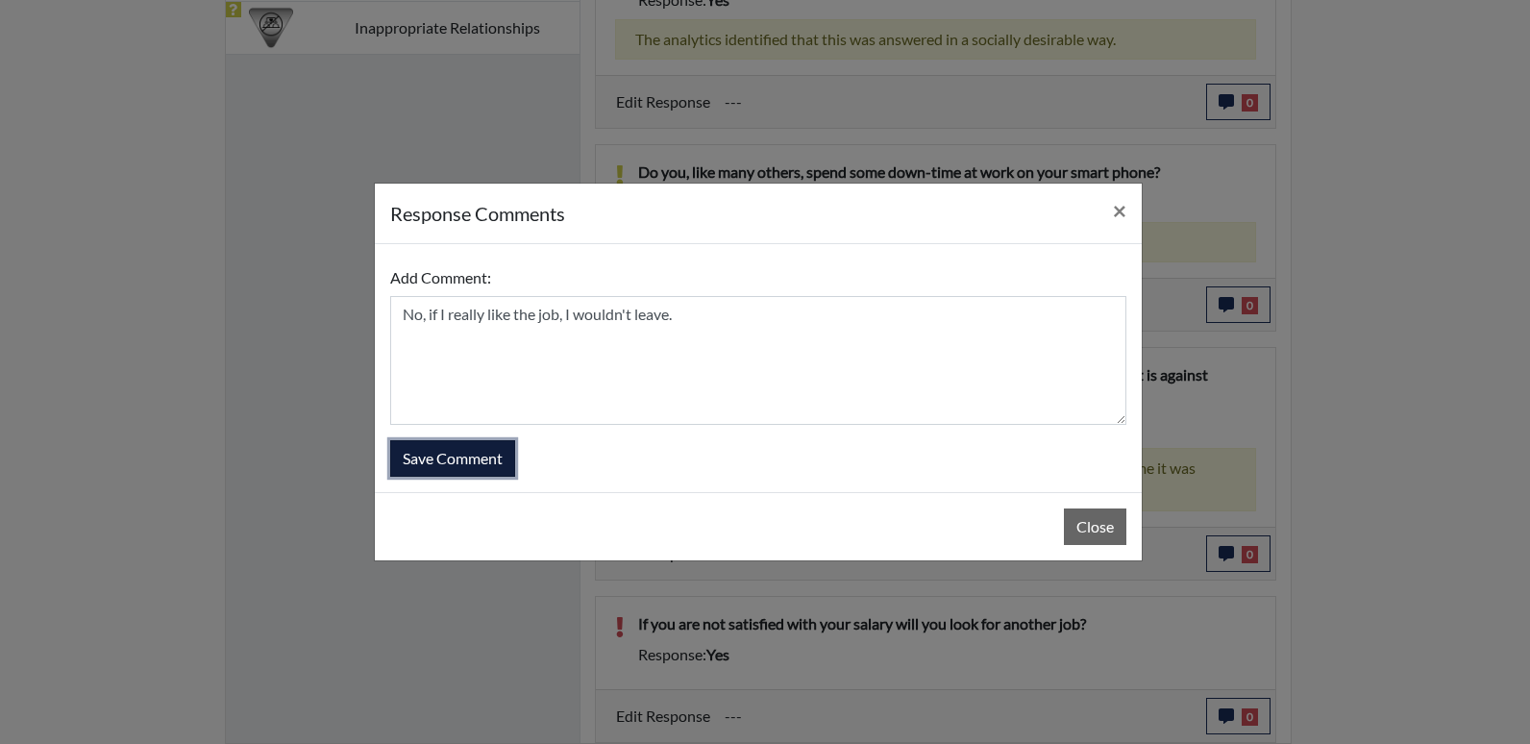
click at [464, 455] on button "Save Comment" at bounding box center [452, 458] width 125 height 37
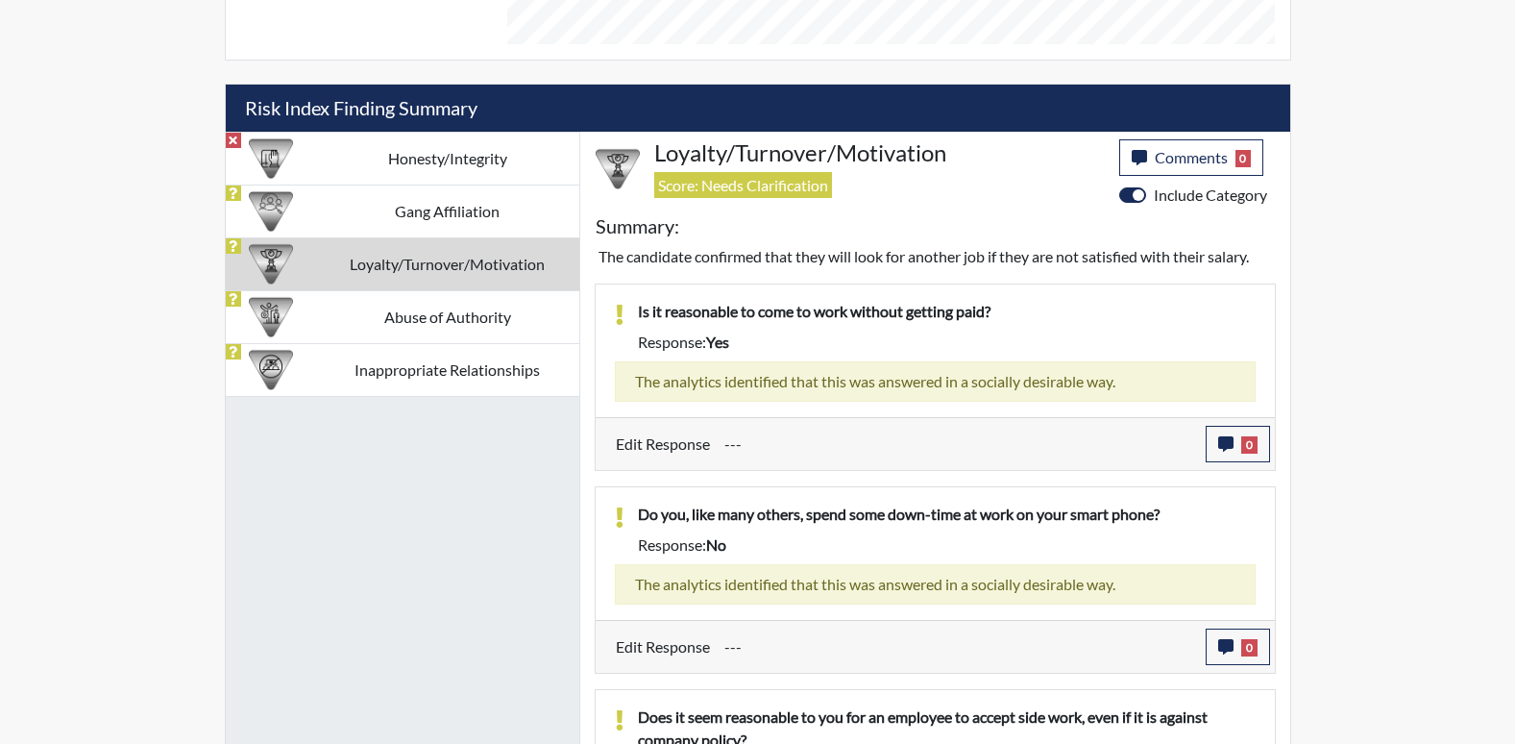
scroll to position [990, 0]
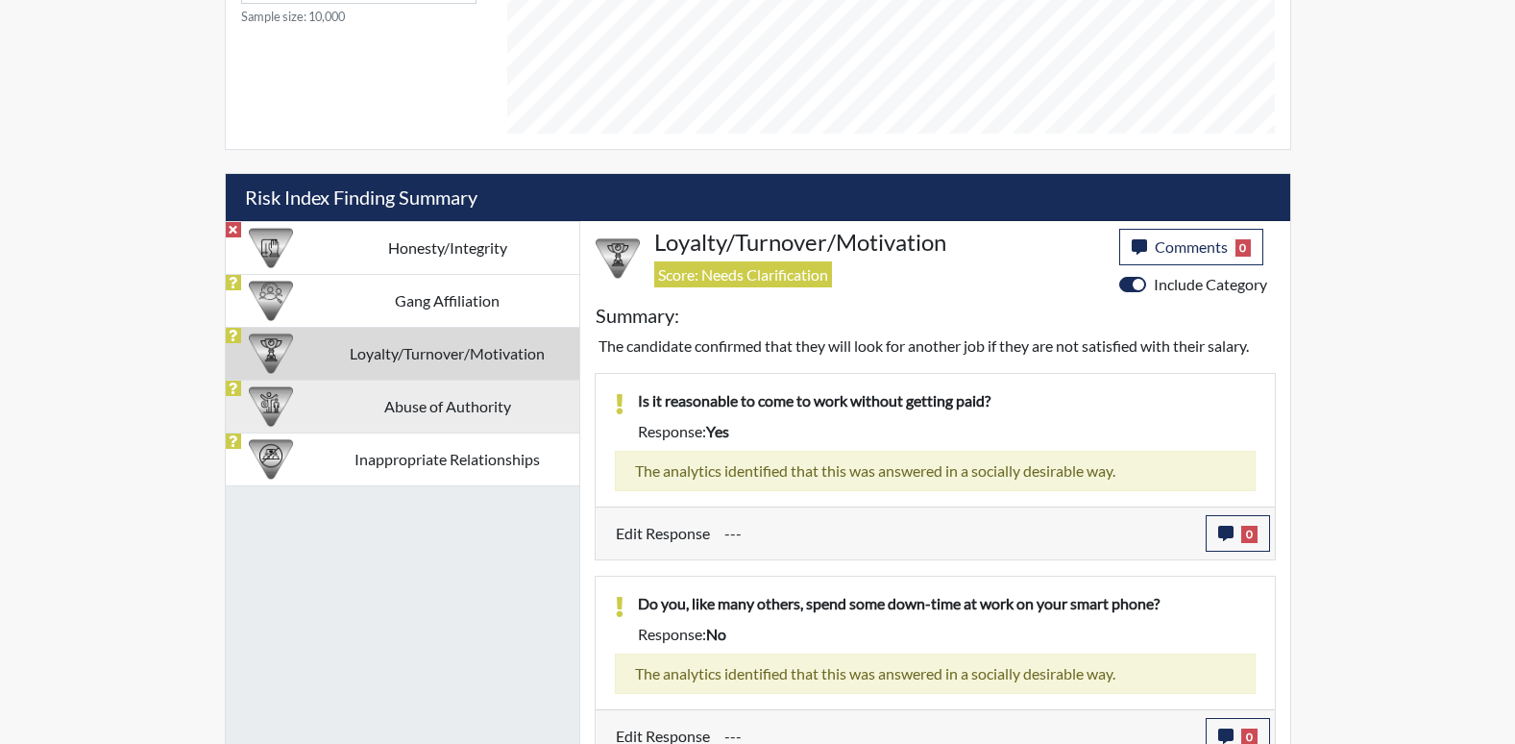
click at [552, 403] on td "Abuse of Authority" at bounding box center [447, 406] width 263 height 53
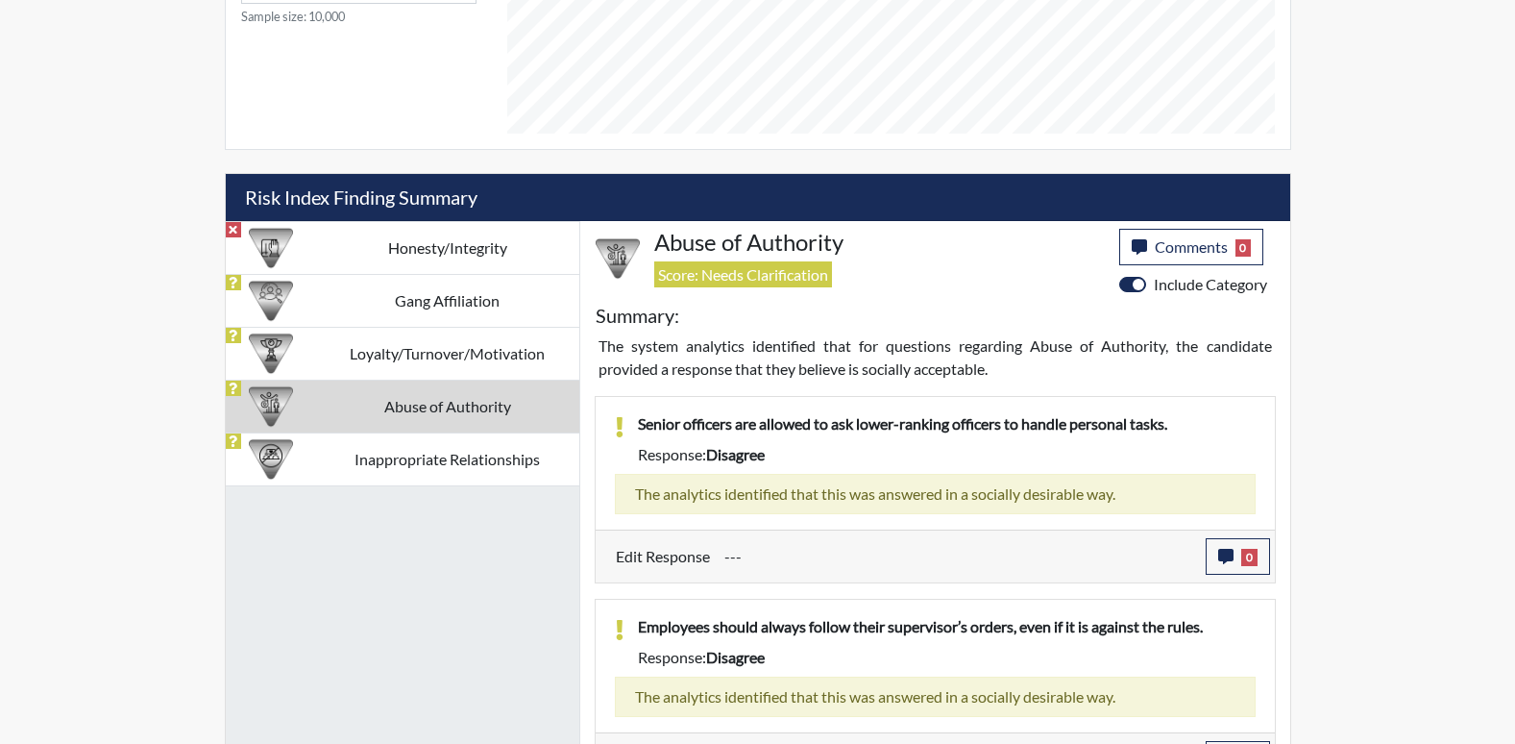
scroll to position [1033, 0]
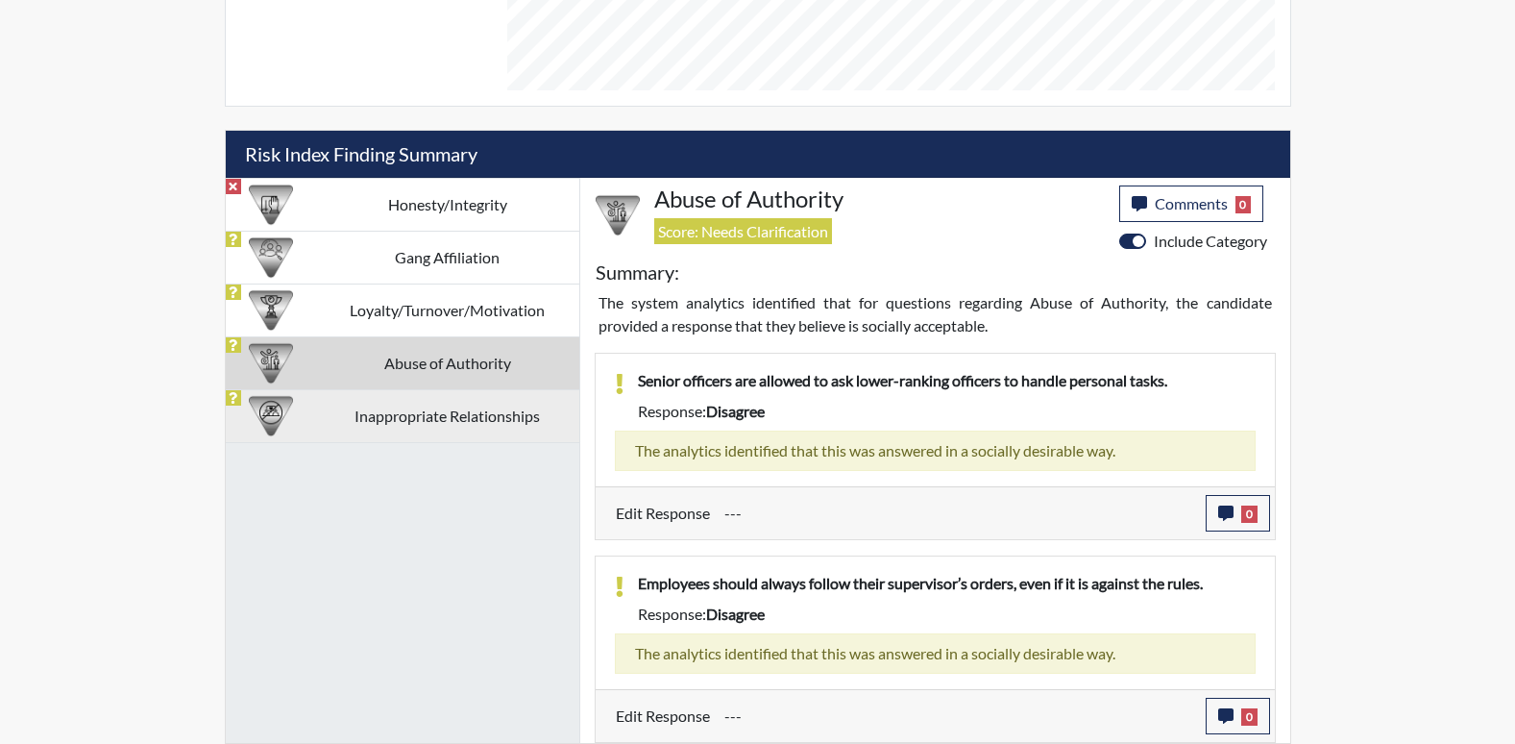
click at [443, 407] on td "Inappropriate Relationships" at bounding box center [447, 415] width 263 height 53
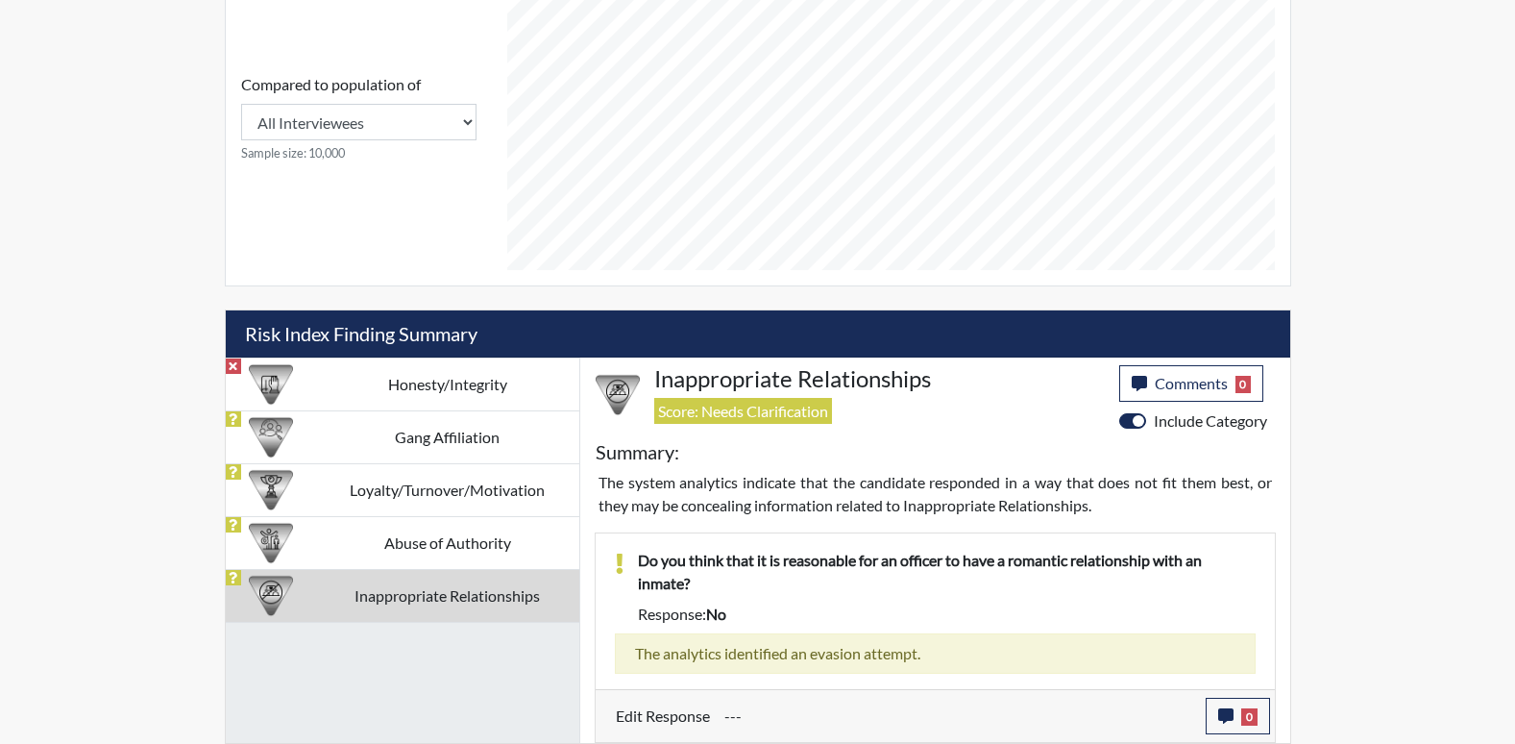
scroll to position [853, 0]
click at [479, 454] on td "Gang Affiliation" at bounding box center [447, 436] width 263 height 53
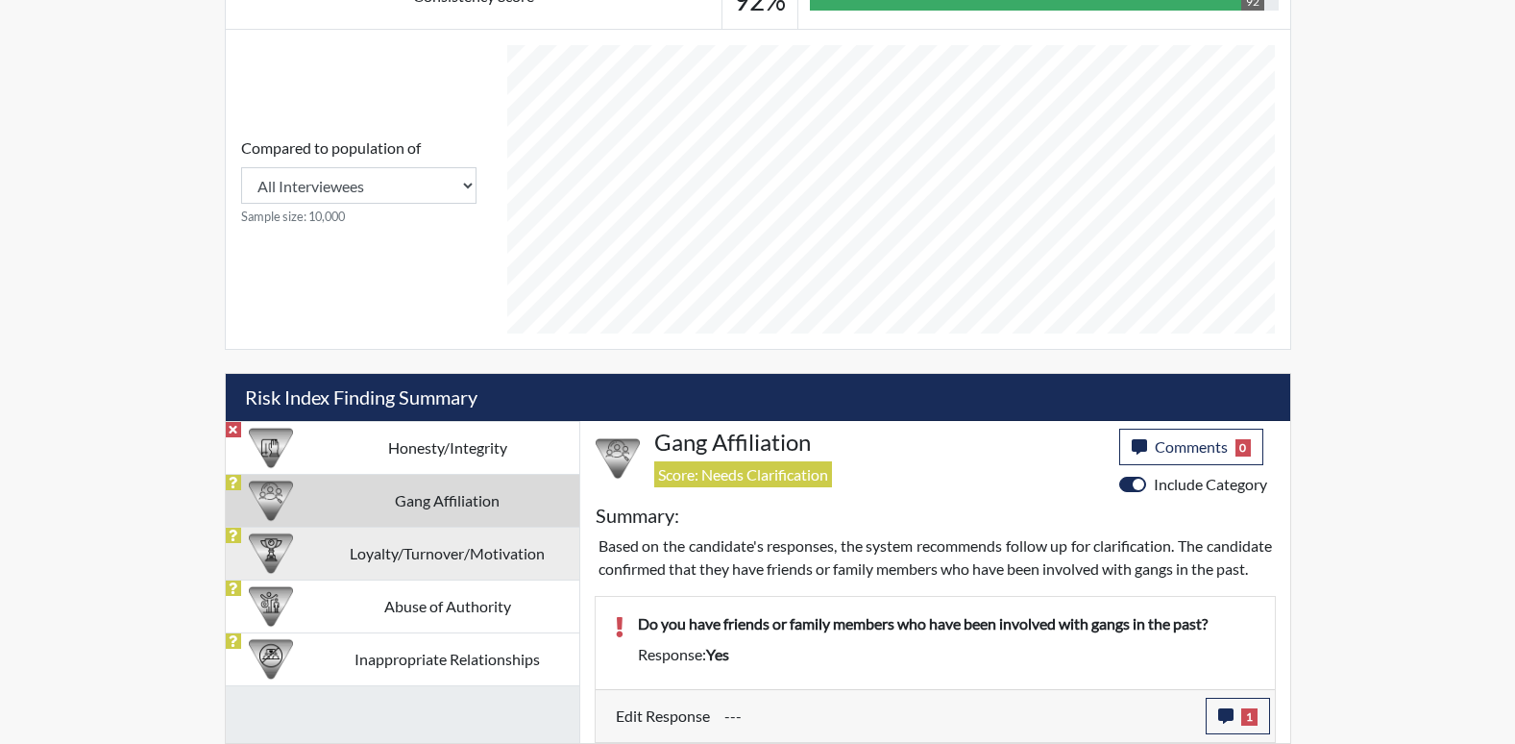
click at [458, 527] on td "Loyalty/Turnover/Motivation" at bounding box center [447, 553] width 263 height 53
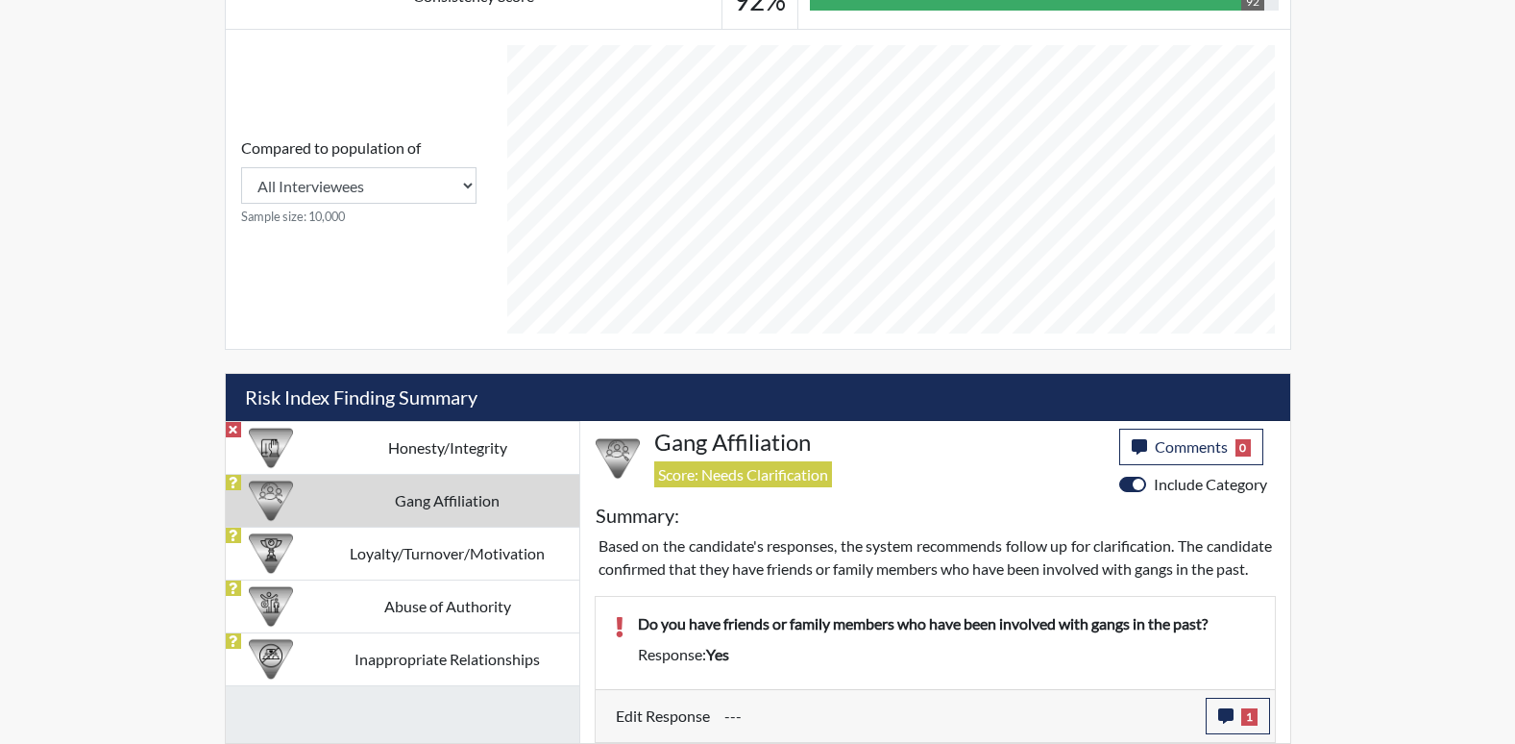
scroll to position [1033, 0]
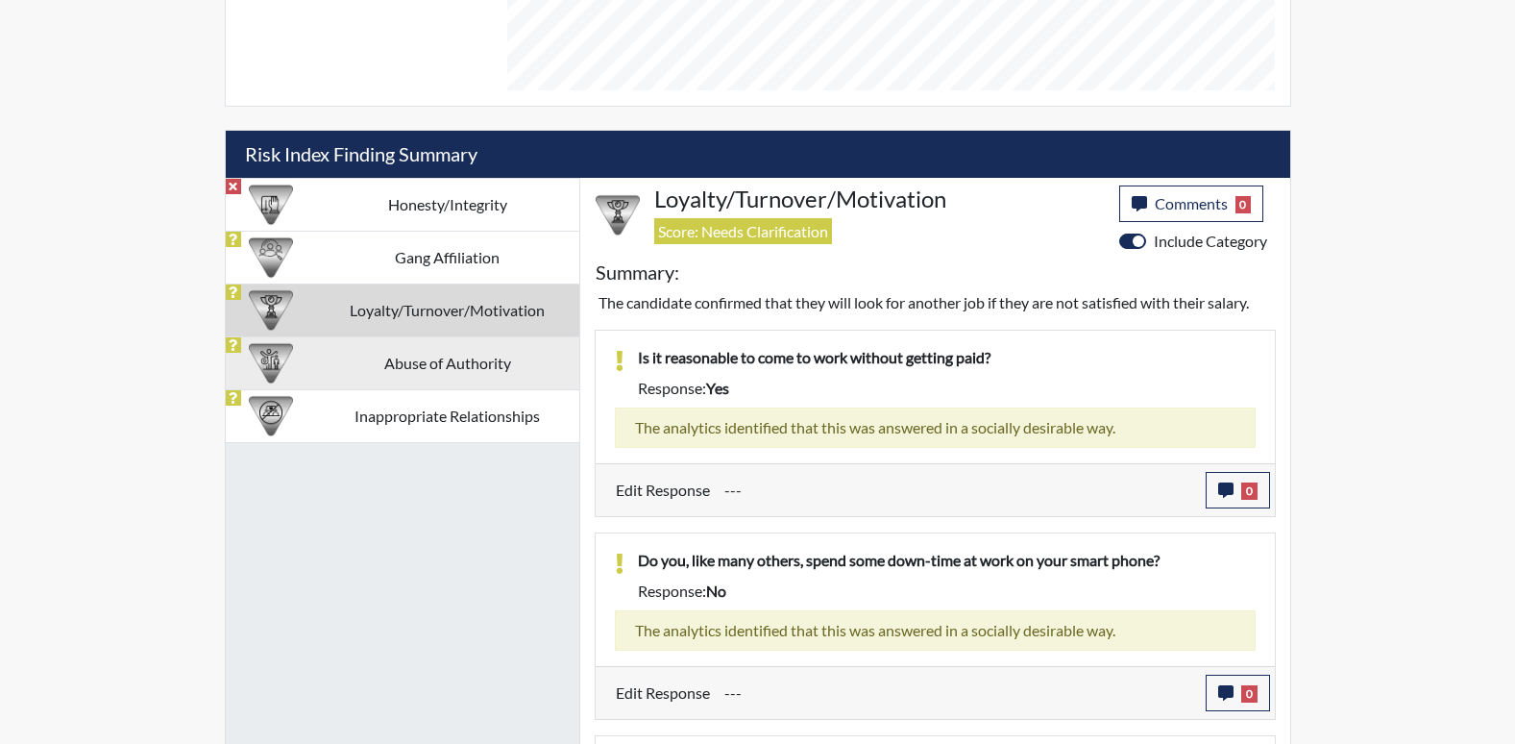
click at [432, 375] on td "Abuse of Authority" at bounding box center [447, 362] width 263 height 53
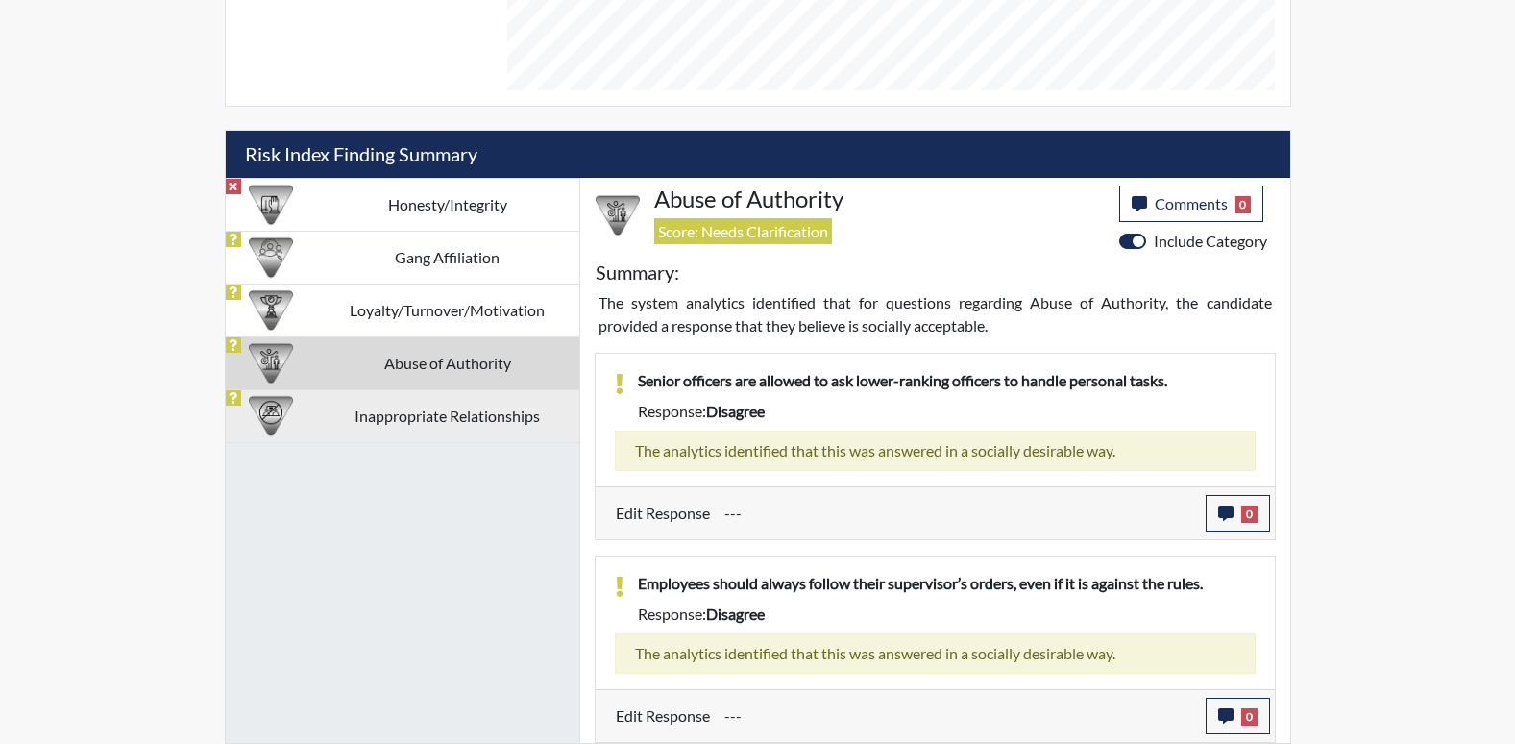
click at [446, 404] on td "Inappropriate Relationships" at bounding box center [447, 415] width 263 height 53
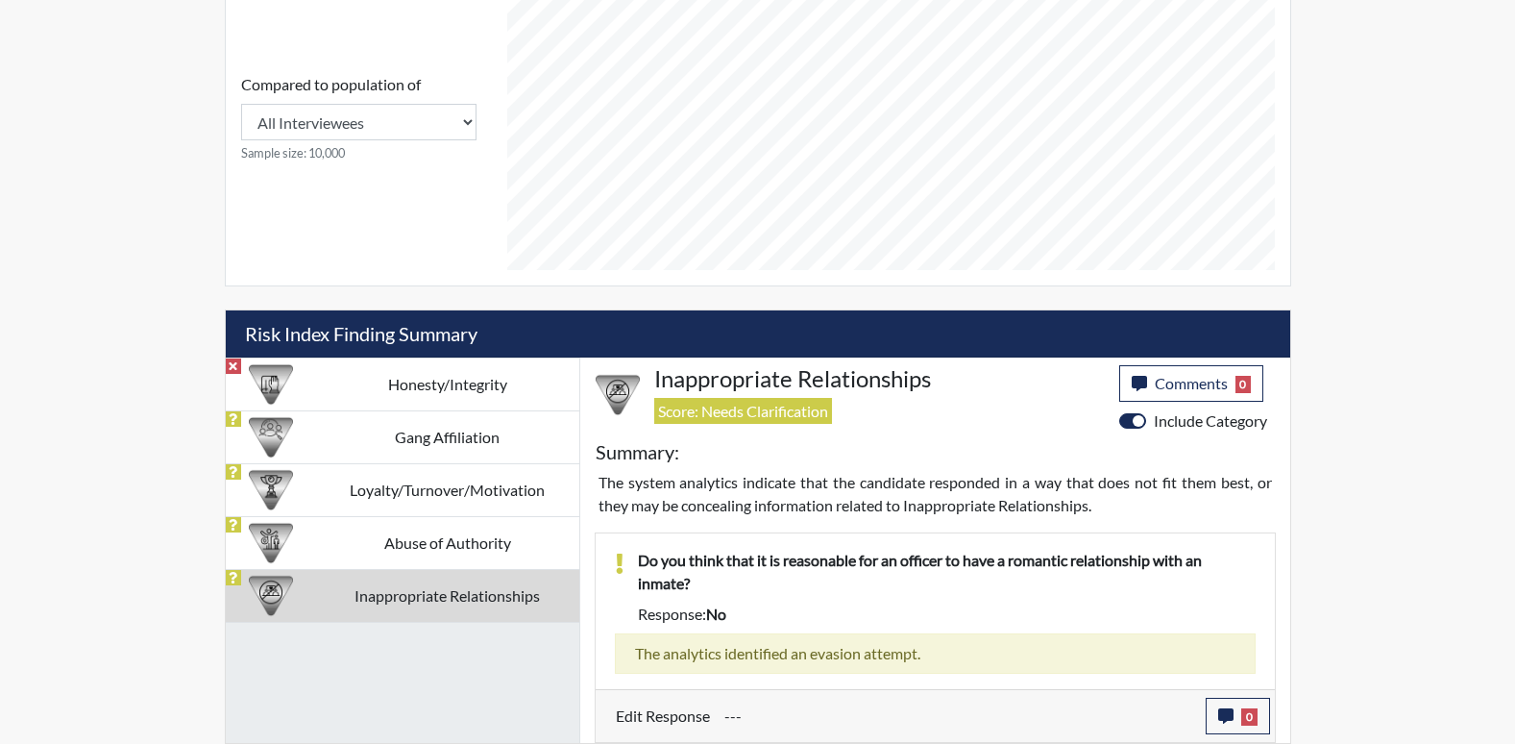
scroll to position [853, 0]
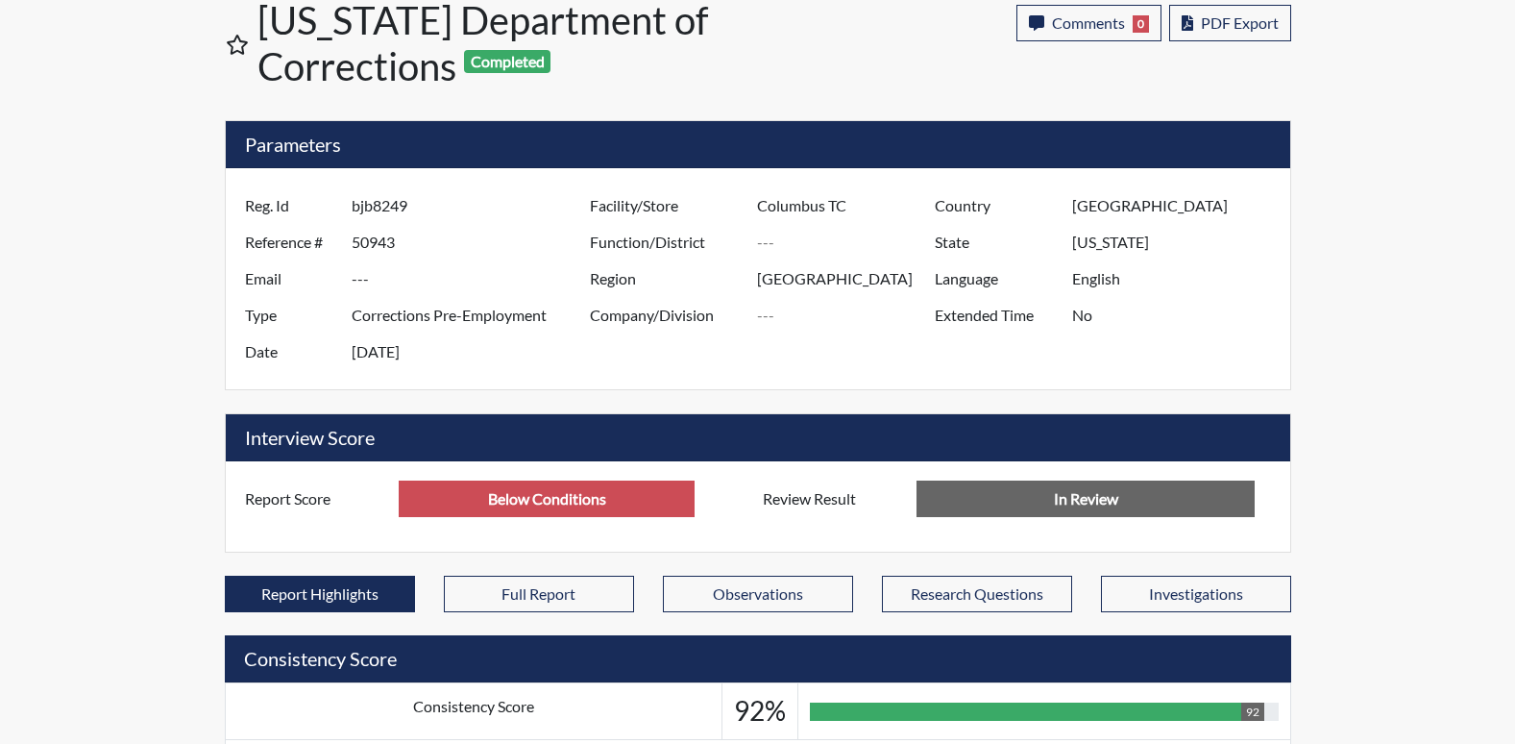
scroll to position [0, 0]
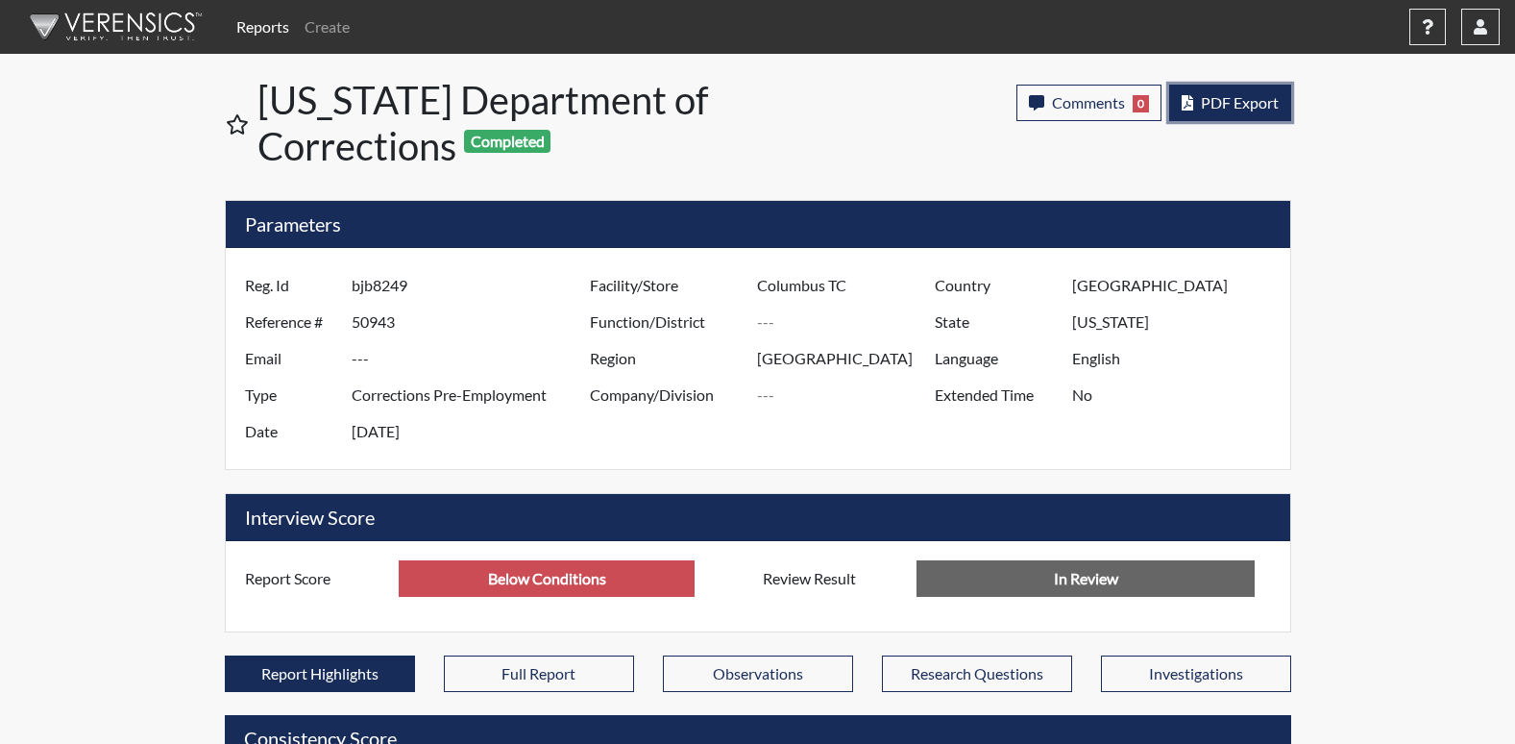
click at [1210, 120] on button "PDF Export" at bounding box center [1230, 103] width 122 height 37
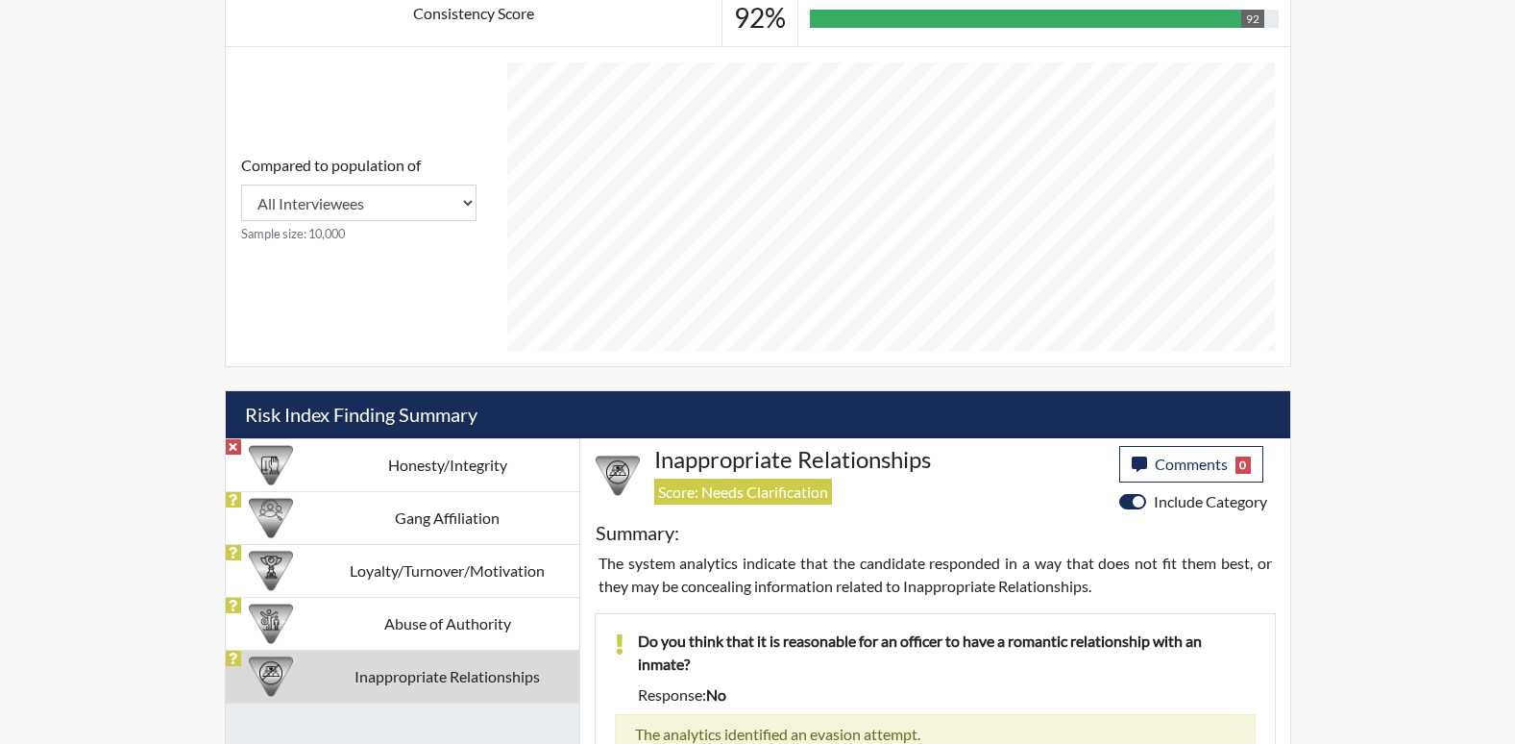
scroll to position [853, 0]
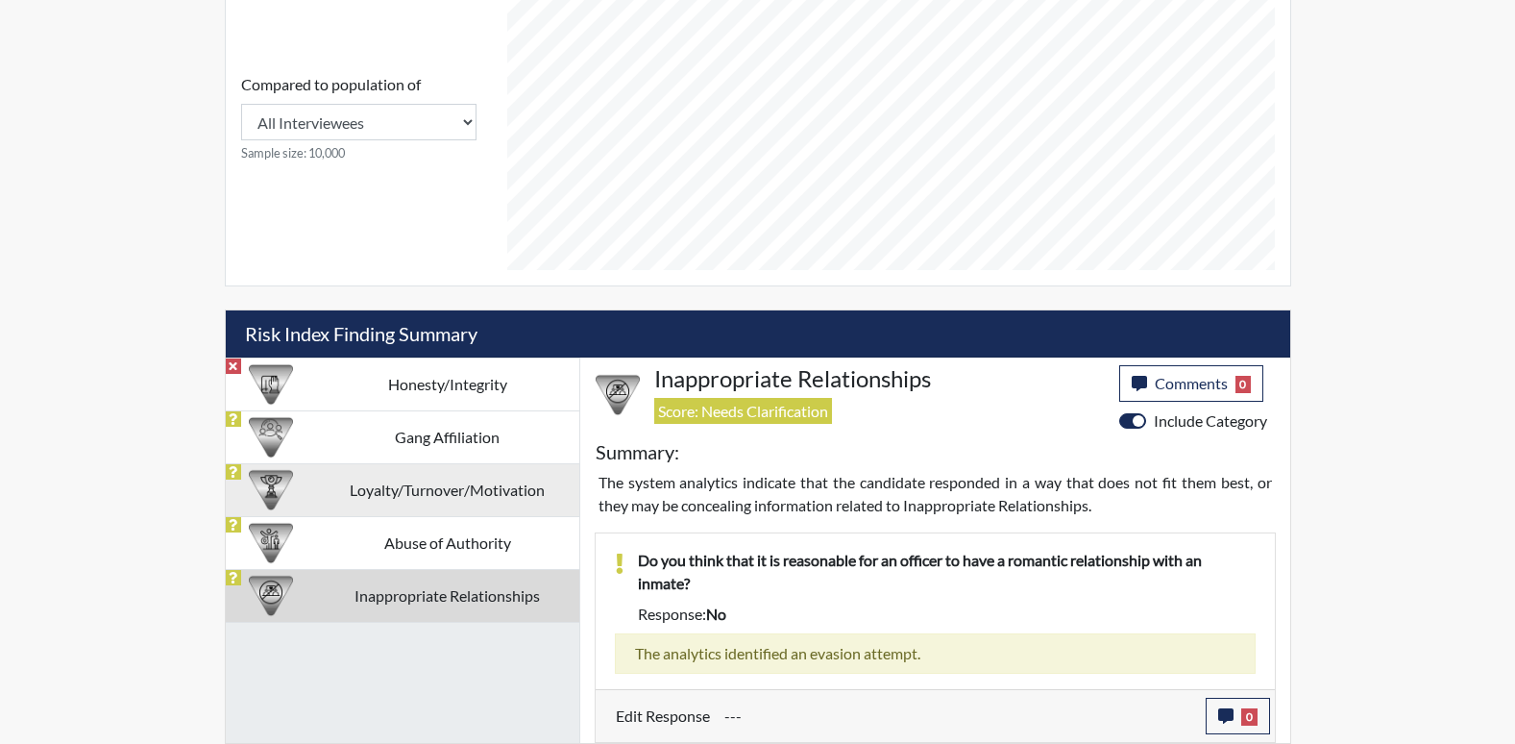
click at [465, 470] on td "Loyalty/Turnover/Motivation" at bounding box center [447, 489] width 263 height 53
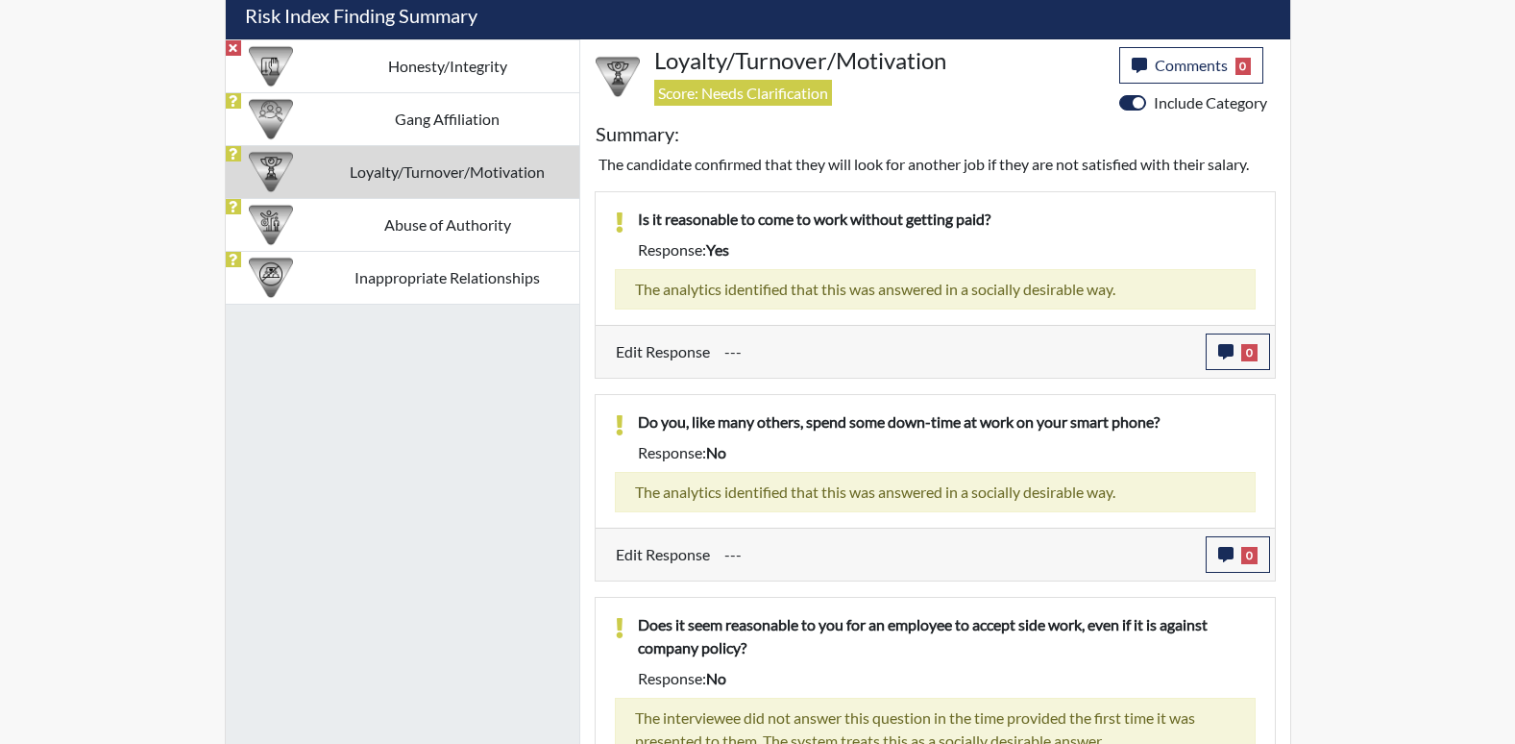
scroll to position [1044, 0]
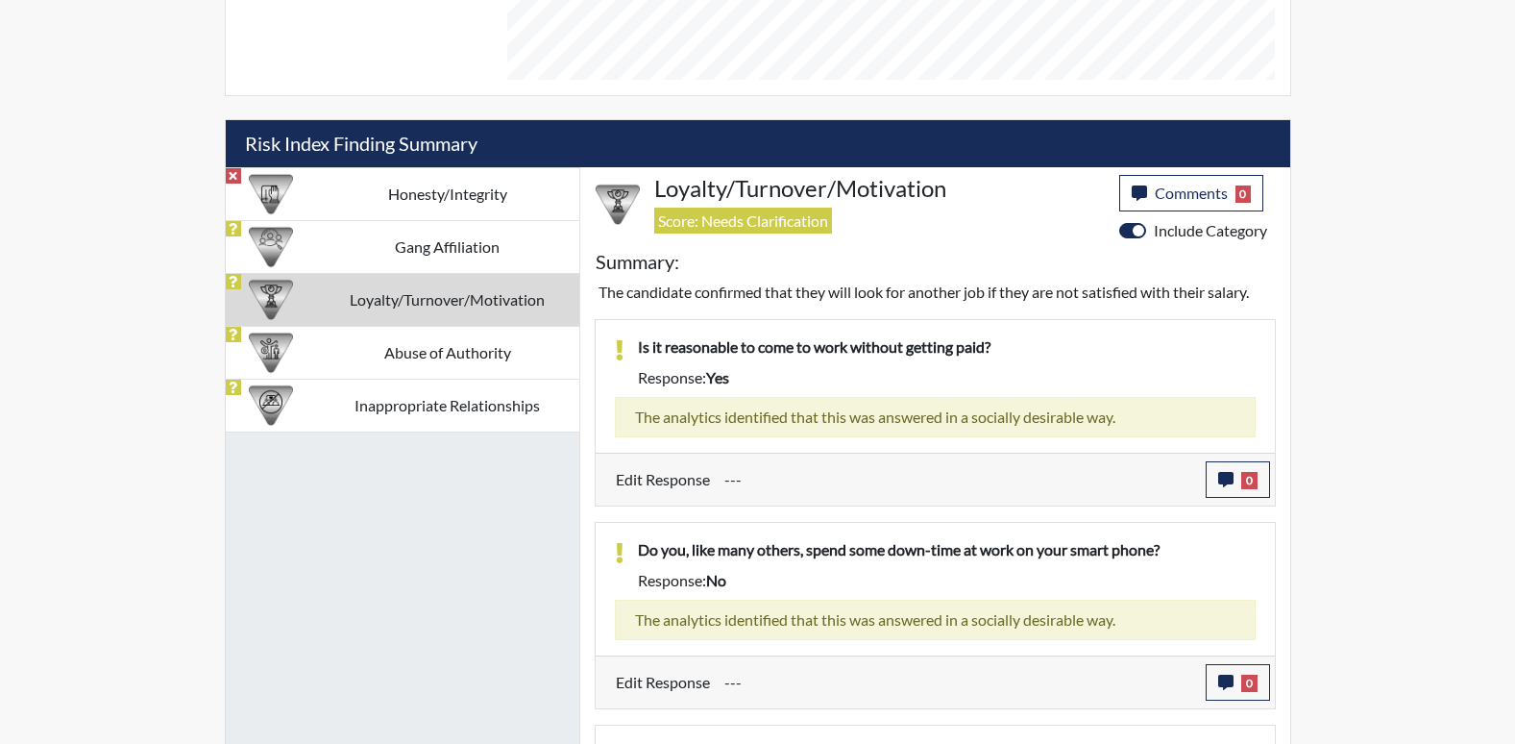
click at [445, 324] on td "Loyalty/Turnover/Motivation" at bounding box center [447, 299] width 263 height 53
click at [445, 341] on td "Abuse of Authority" at bounding box center [447, 352] width 263 height 53
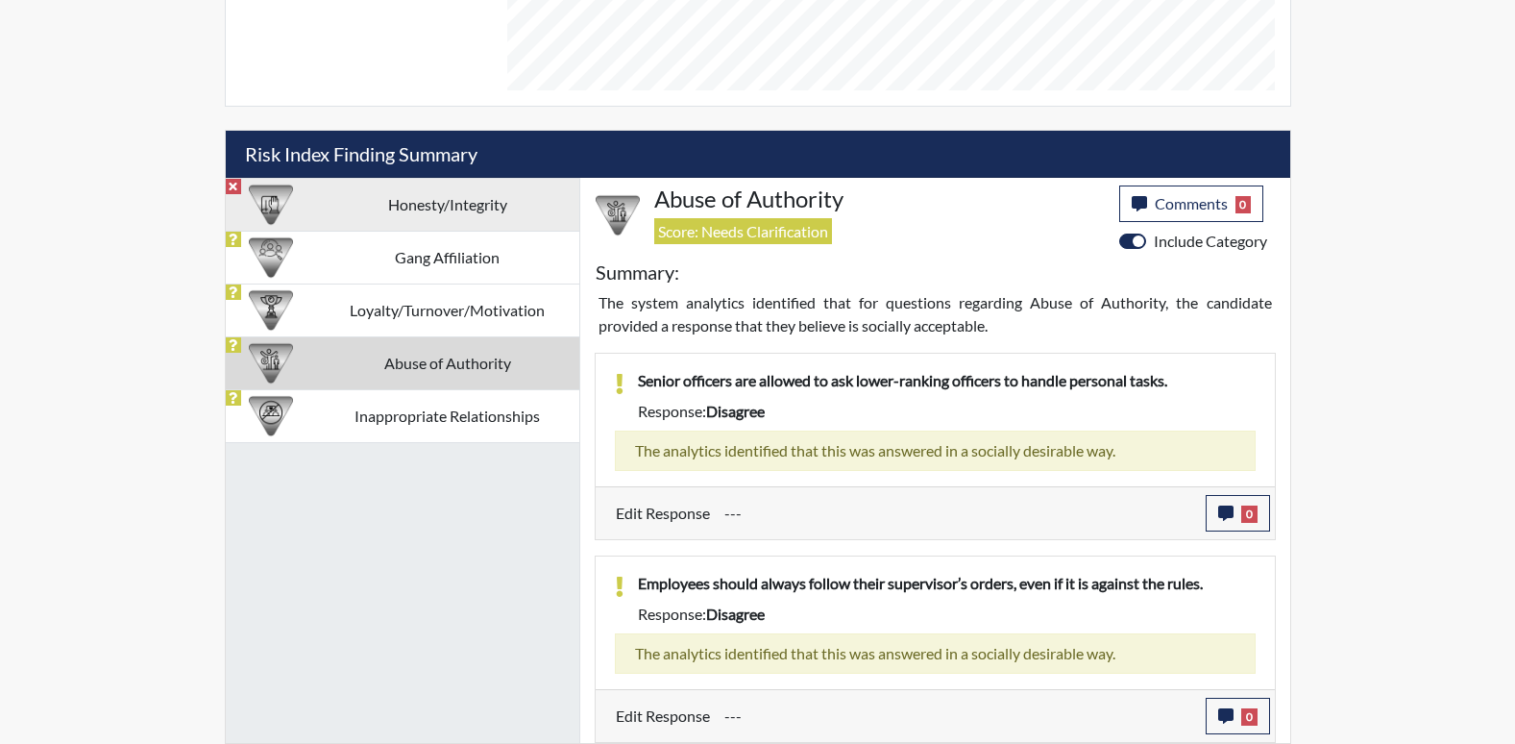
click at [421, 217] on td "Honesty/Integrity" at bounding box center [447, 204] width 263 height 53
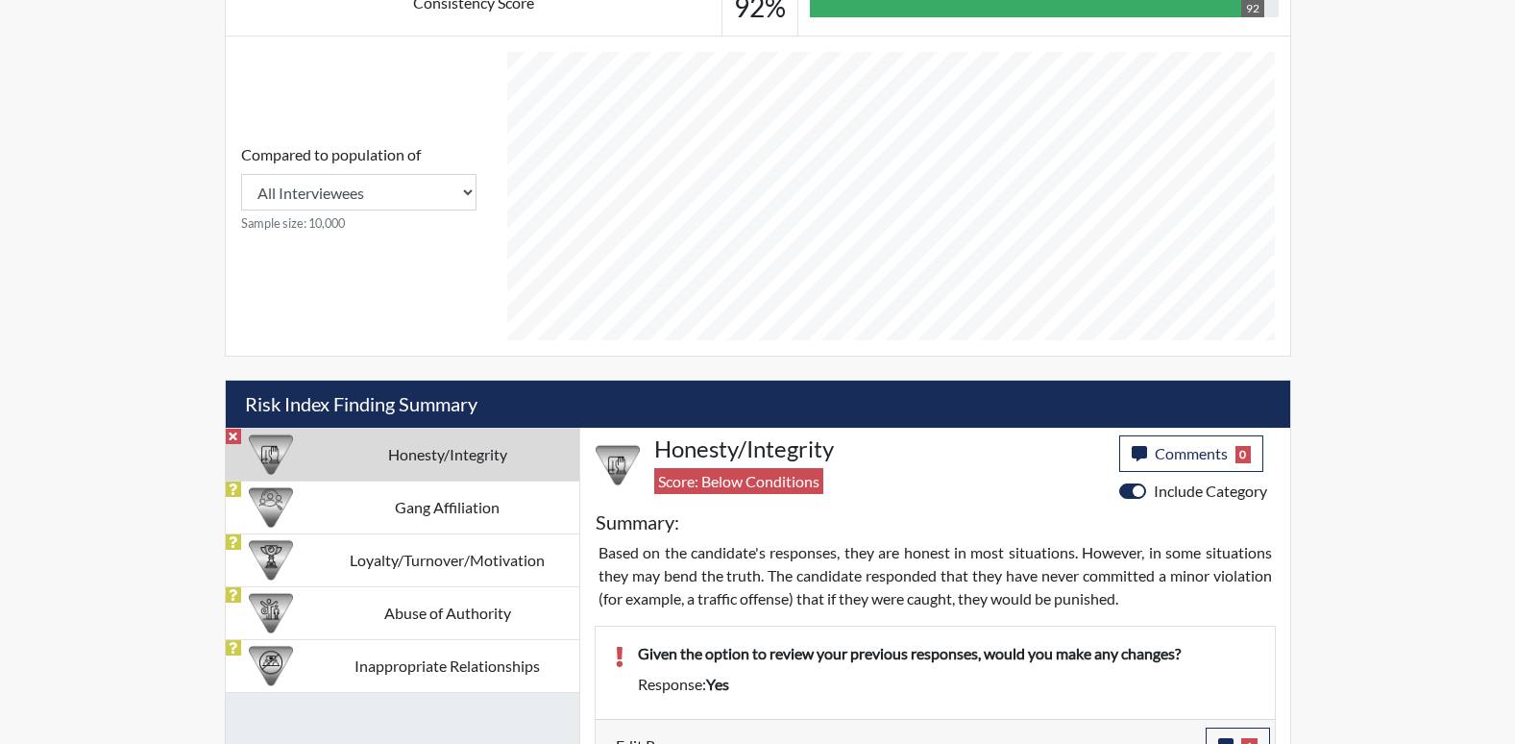
scroll to position [770, 0]
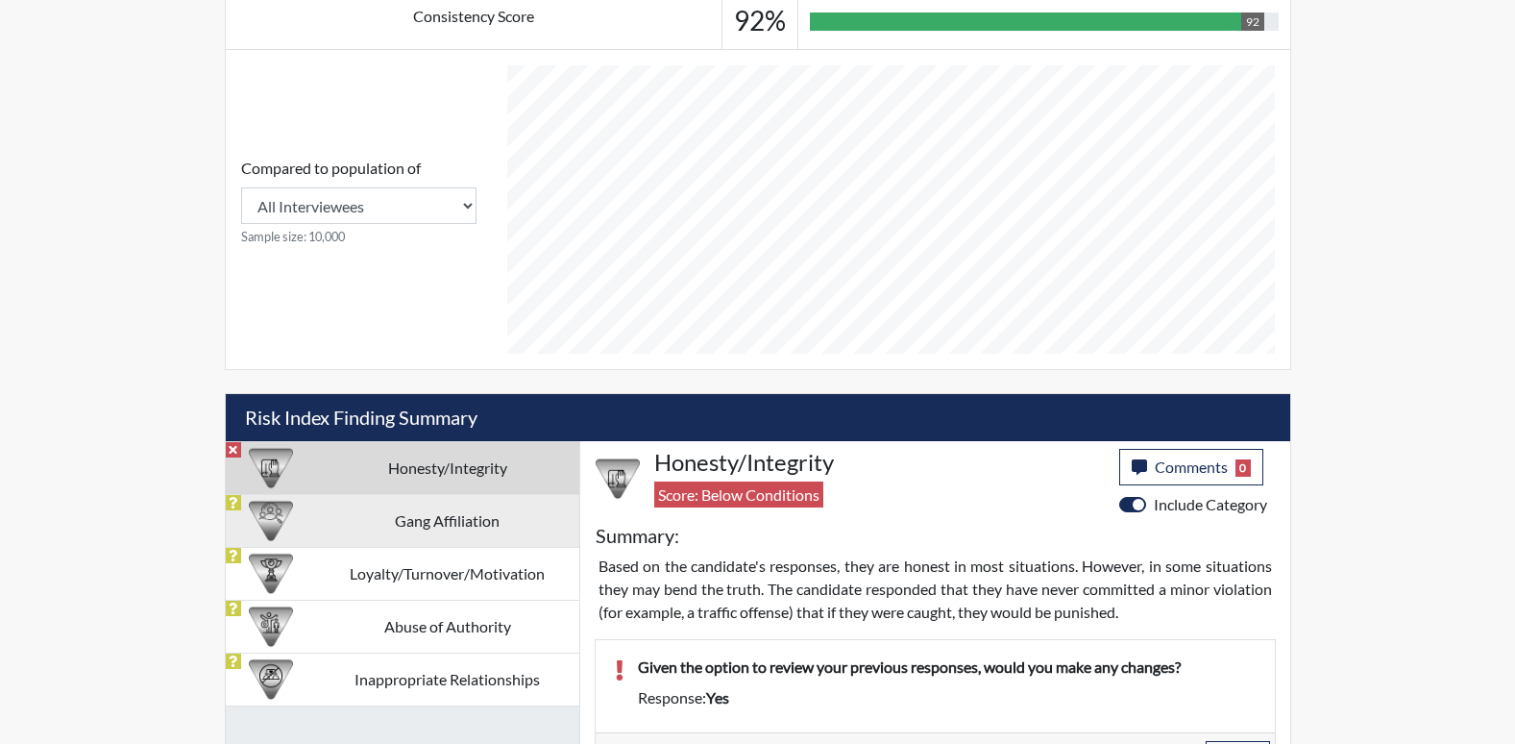
click at [493, 518] on td "Gang Affiliation" at bounding box center [447, 520] width 263 height 53
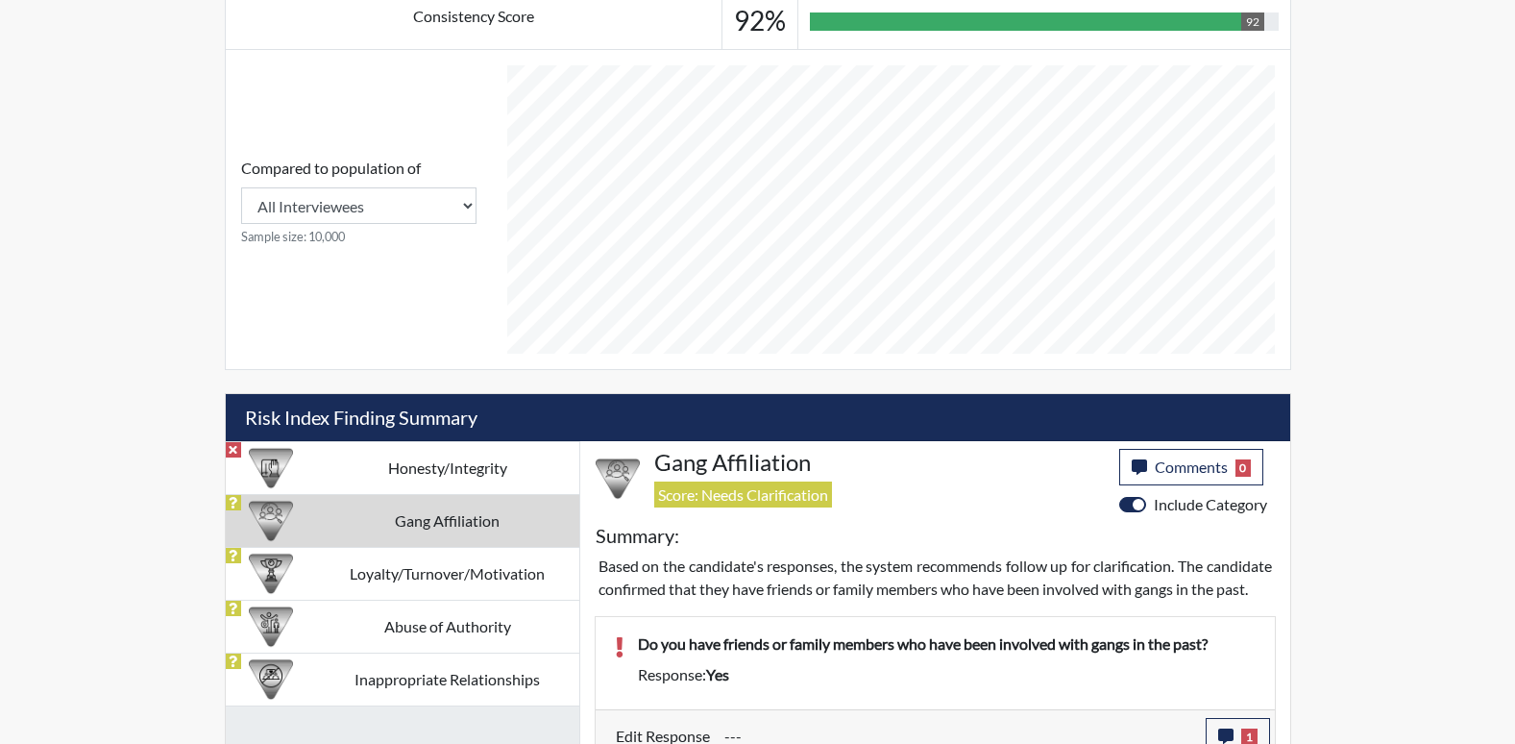
scroll to position [813, 0]
